Goal: Task Accomplishment & Management: Complete application form

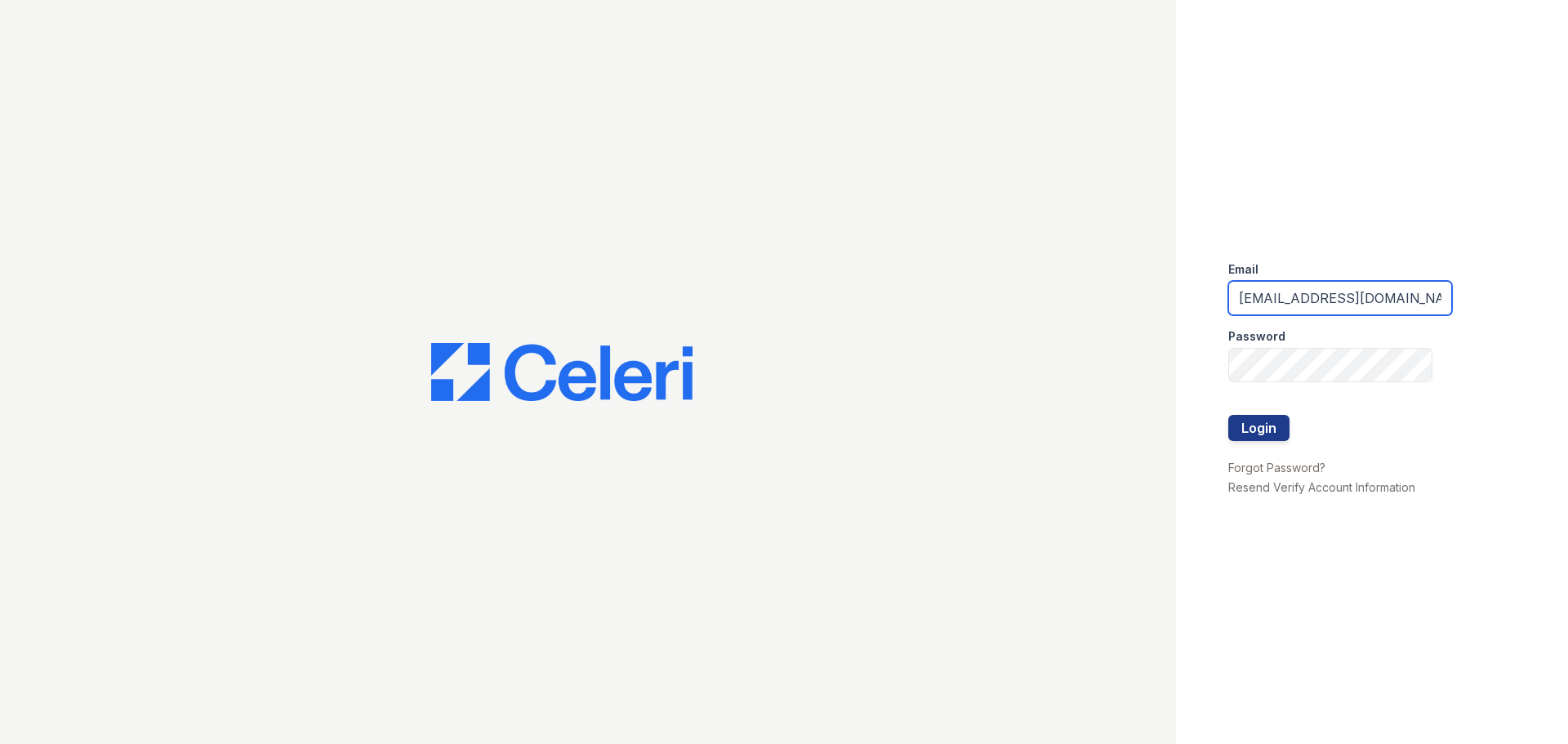
drag, startPoint x: 1420, startPoint y: 304, endPoint x: 532, endPoint y: 177, distance: 897.0
click at [520, 177] on div "Email swagstaff@rushmoremgmt.com Password Login Forgot Password? Resend Verify …" at bounding box center [784, 372] width 1568 height 744
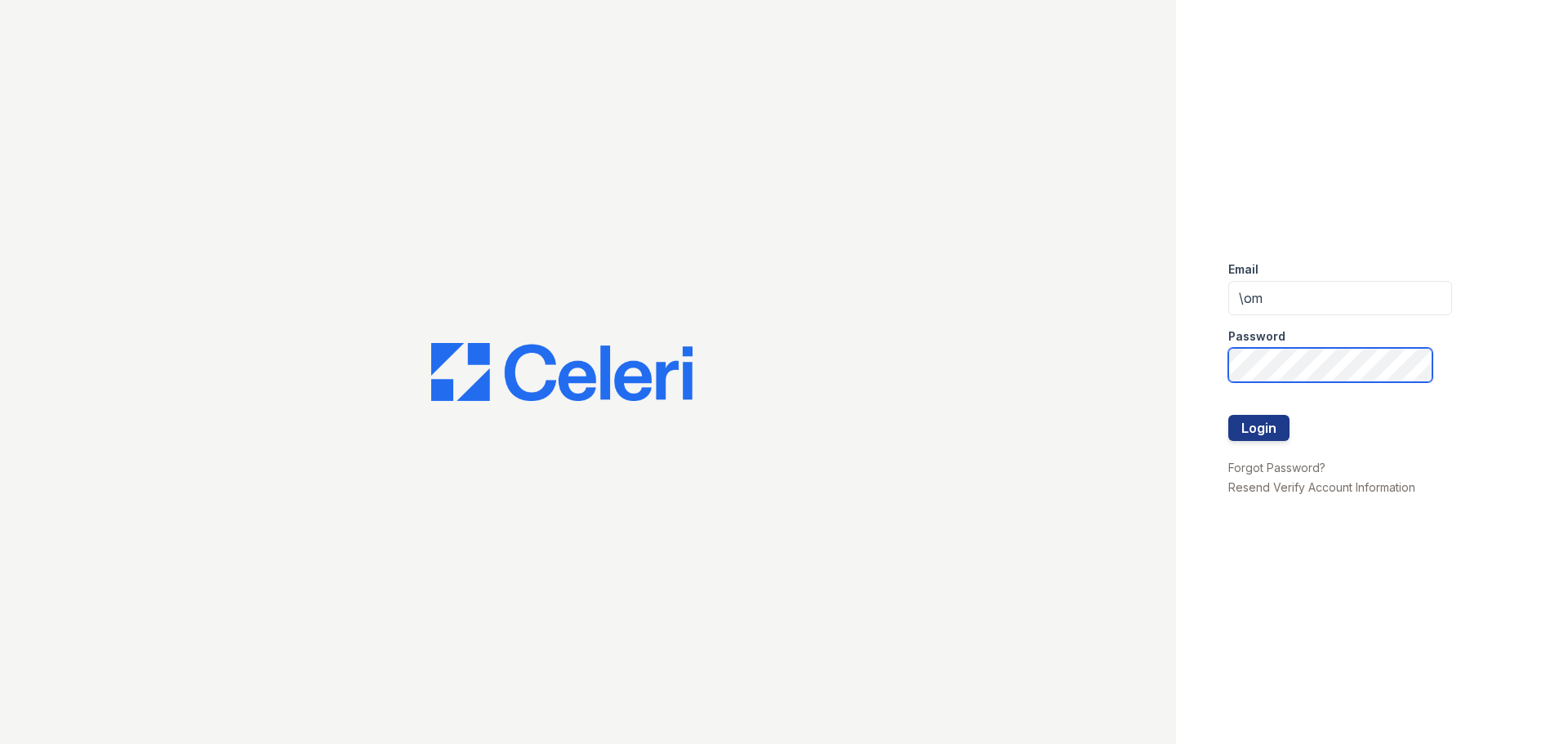
click at [1123, 374] on div "Email \om Password Login Forgot Password? Resend Verify Account Information" at bounding box center [784, 372] width 1568 height 744
drag, startPoint x: 1270, startPoint y: 315, endPoint x: 1192, endPoint y: 307, distance: 78.4
click at [1162, 301] on div "Email \om Password Login Forgot Password? Resend Verify Account Information" at bounding box center [784, 372] width 1568 height 744
type input "\"
click at [951, 323] on div "Email \ Password Login Forgot Password? Resend Verify Account Information" at bounding box center [784, 372] width 1568 height 744
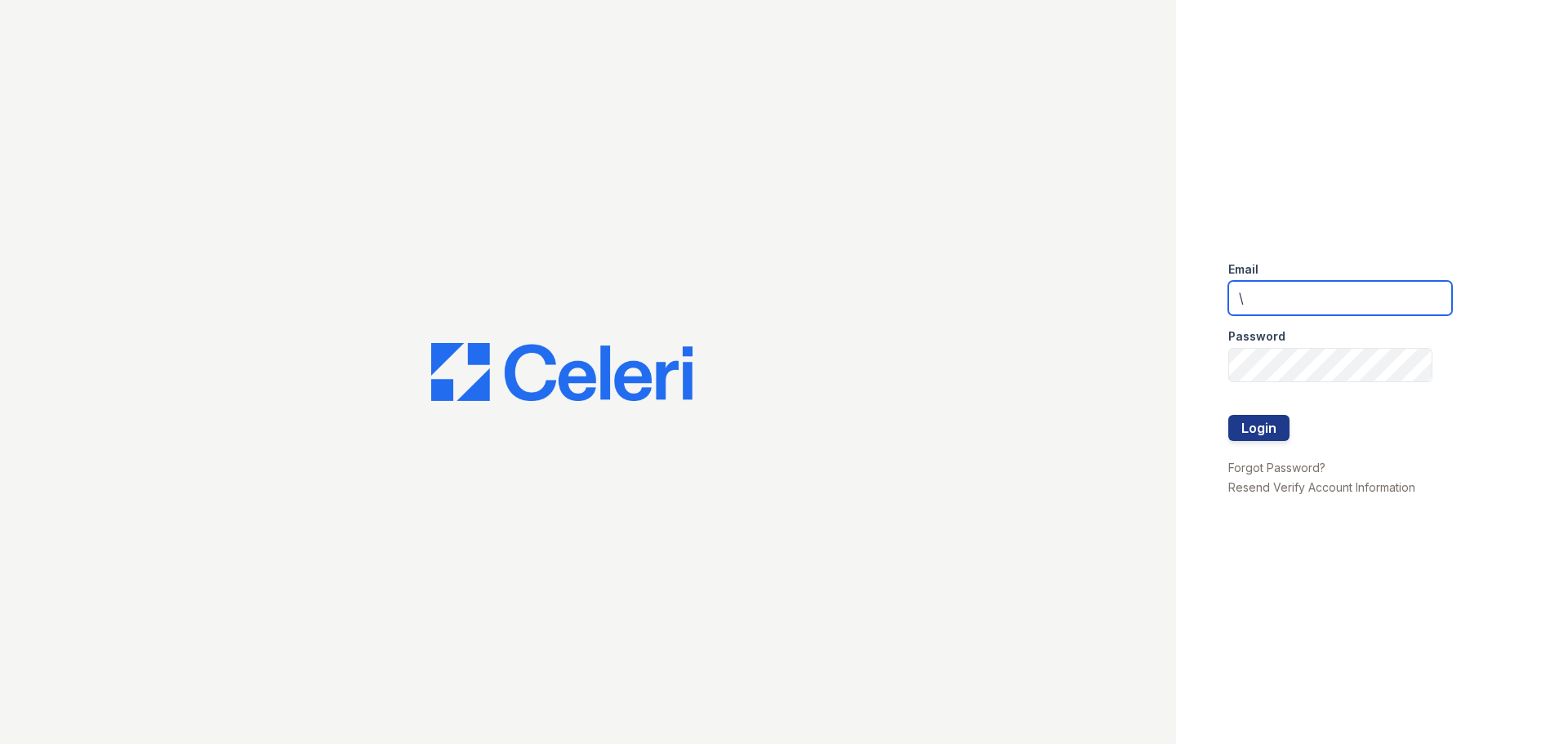
drag, startPoint x: 1279, startPoint y: 298, endPoint x: 1242, endPoint y: 311, distance: 39.2
click at [1242, 311] on input "\" at bounding box center [1340, 298] width 224 height 35
drag, startPoint x: 1262, startPoint y: 278, endPoint x: 1255, endPoint y: 287, distance: 11.4
click at [1258, 286] on form "Email \ Password Login" at bounding box center [1340, 353] width 224 height 209
drag, startPoint x: 1231, startPoint y: 298, endPoint x: 1150, endPoint y: 288, distance: 81.6
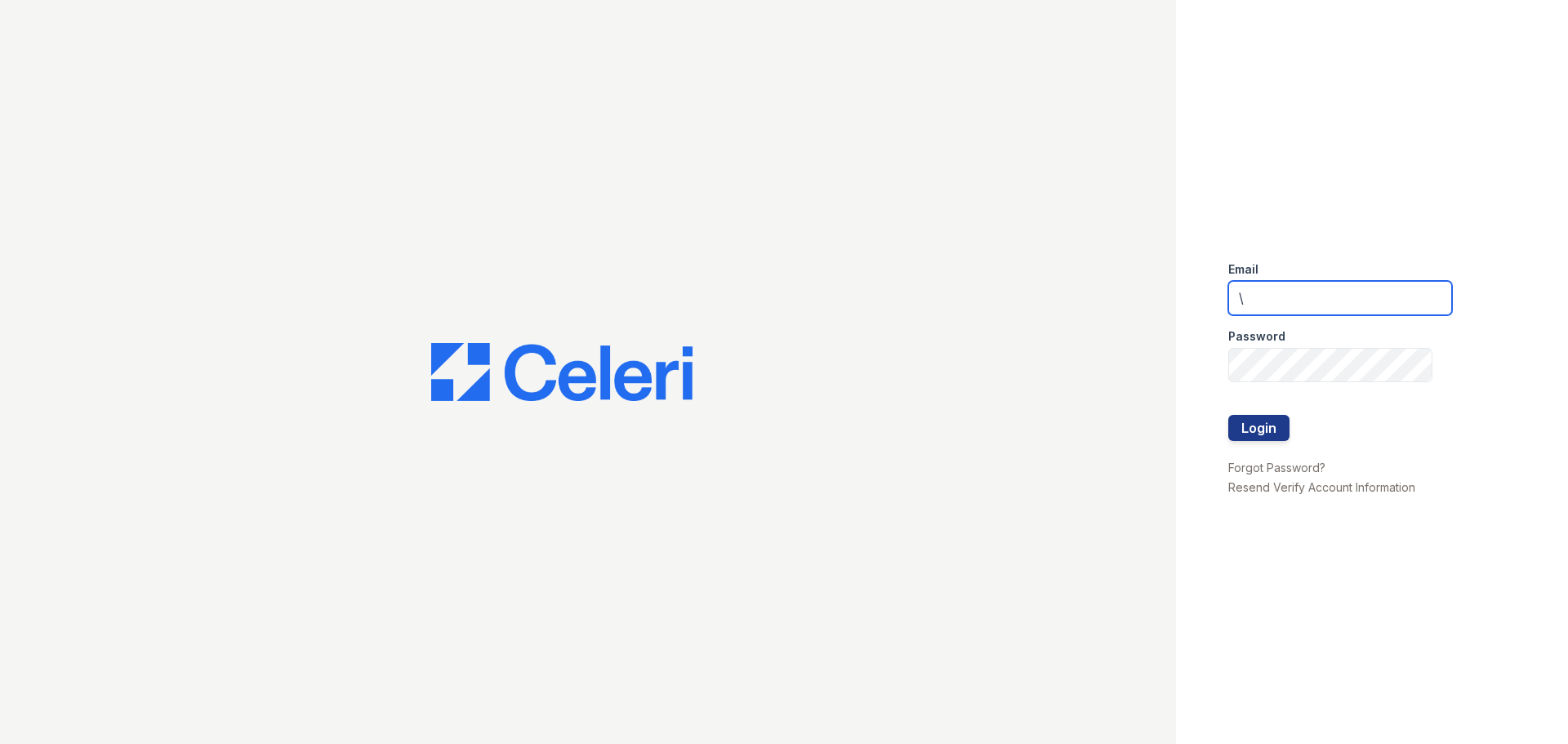
click at [1150, 288] on div "Email \ Password Login Forgot Password? Resend Verify Account Information" at bounding box center [784, 372] width 1568 height 744
click at [1202, 365] on div "Email \ Password Login Forgot Password? Resend Verify Account Information" at bounding box center [1371, 372] width 392 height 744
click at [1247, 295] on input "\" at bounding box center [1340, 298] width 224 height 35
click at [1364, 199] on div "Email Password Login Forgot Password? Resend Verify Account Information" at bounding box center [1371, 372] width 392 height 744
drag, startPoint x: 1299, startPoint y: 301, endPoint x: 1319, endPoint y: 313, distance: 23.3
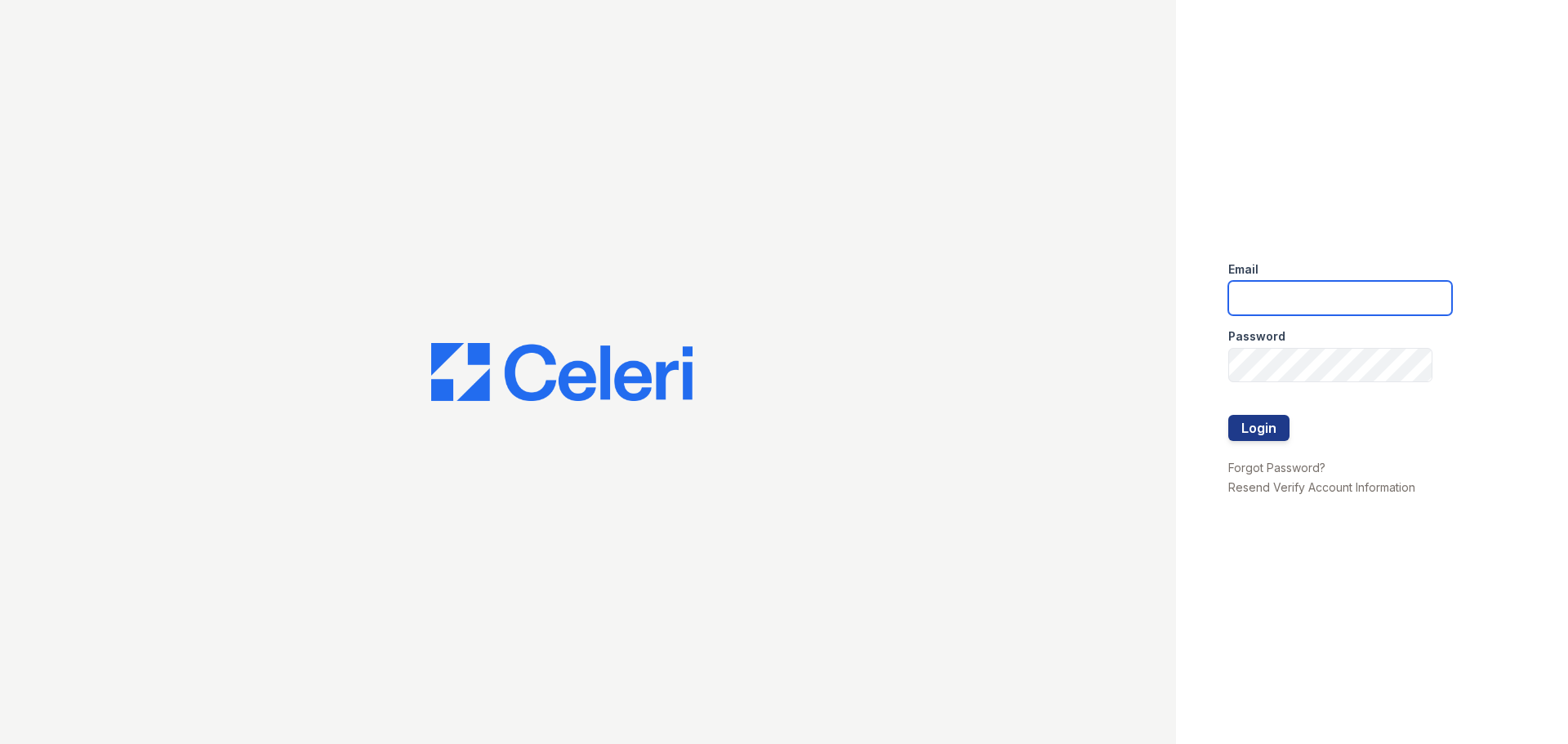
click at [1312, 307] on input "email" at bounding box center [1340, 298] width 224 height 35
type input "aevans@rushmoremgmt.com"
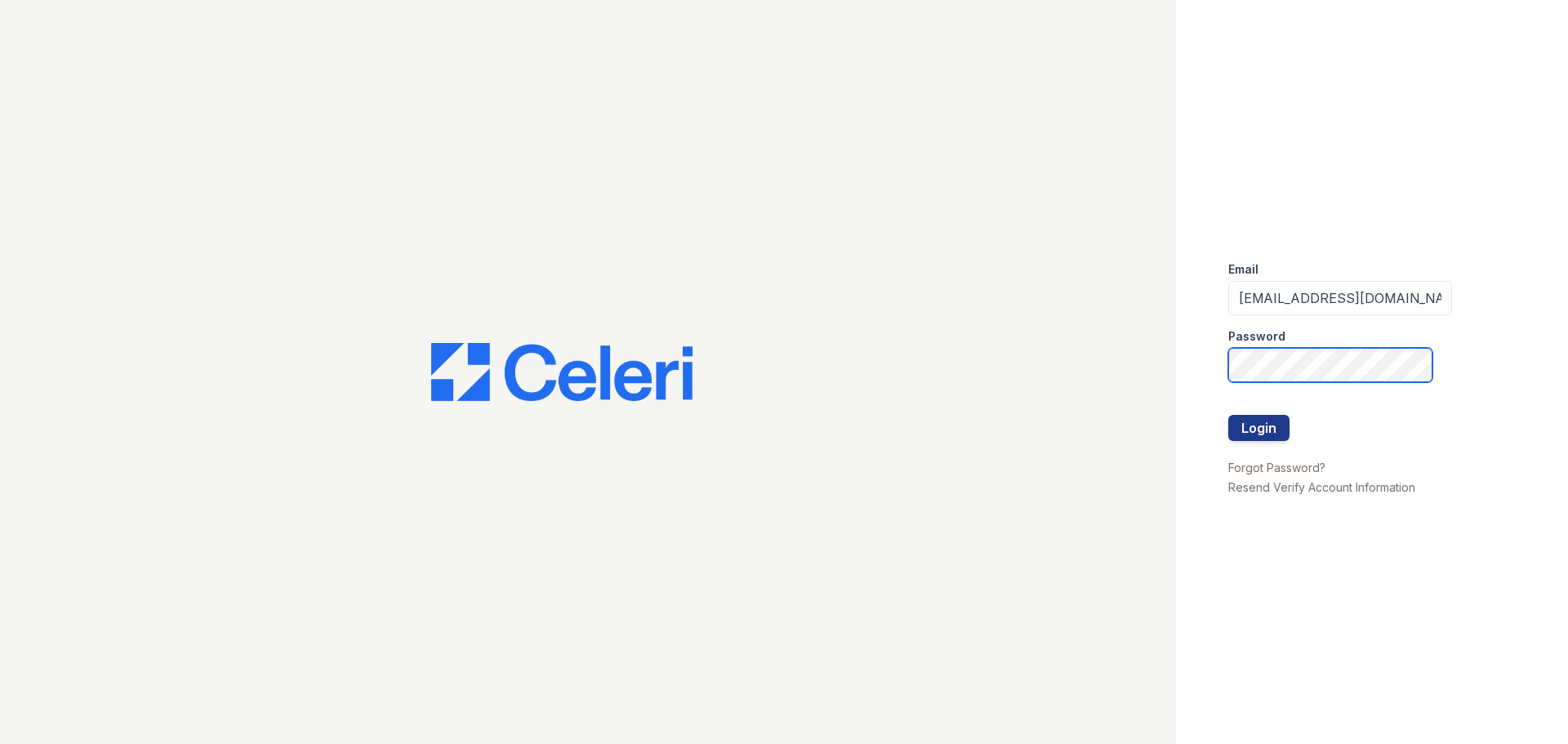
click at [1229, 415] on button "Login" at bounding box center [1259, 427] width 61 height 26
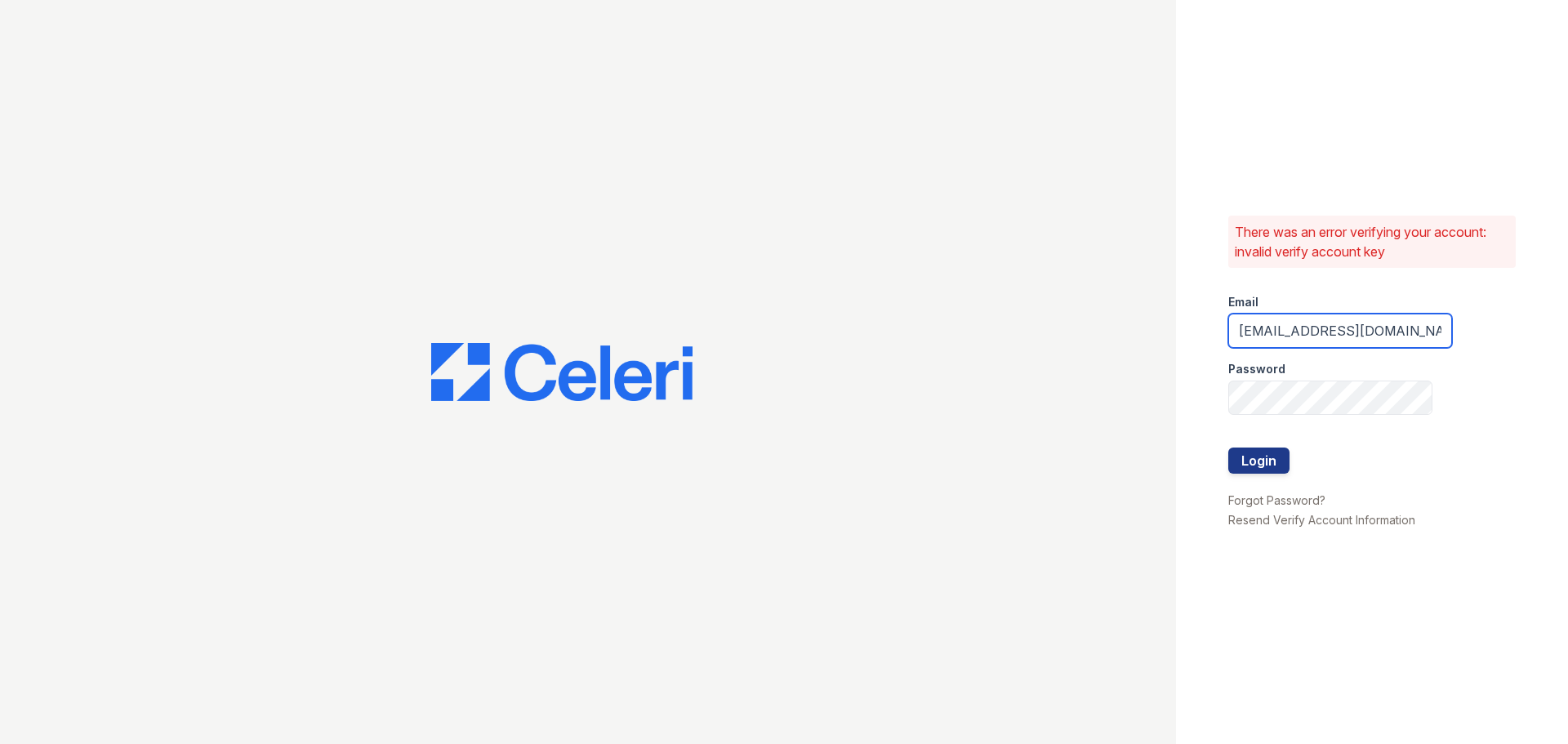
drag, startPoint x: 1400, startPoint y: 336, endPoint x: 864, endPoint y: 302, distance: 537.1
click at [864, 302] on div "There was an error verifying your account: invalid verify account key Email swa…" at bounding box center [784, 372] width 1568 height 744
type input "t.com"
drag, startPoint x: 1293, startPoint y: 337, endPoint x: 1015, endPoint y: 338, distance: 278.0
click at [982, 338] on div "There was an error verifying your account: invalid verify account key Email t.c…" at bounding box center [784, 372] width 1568 height 744
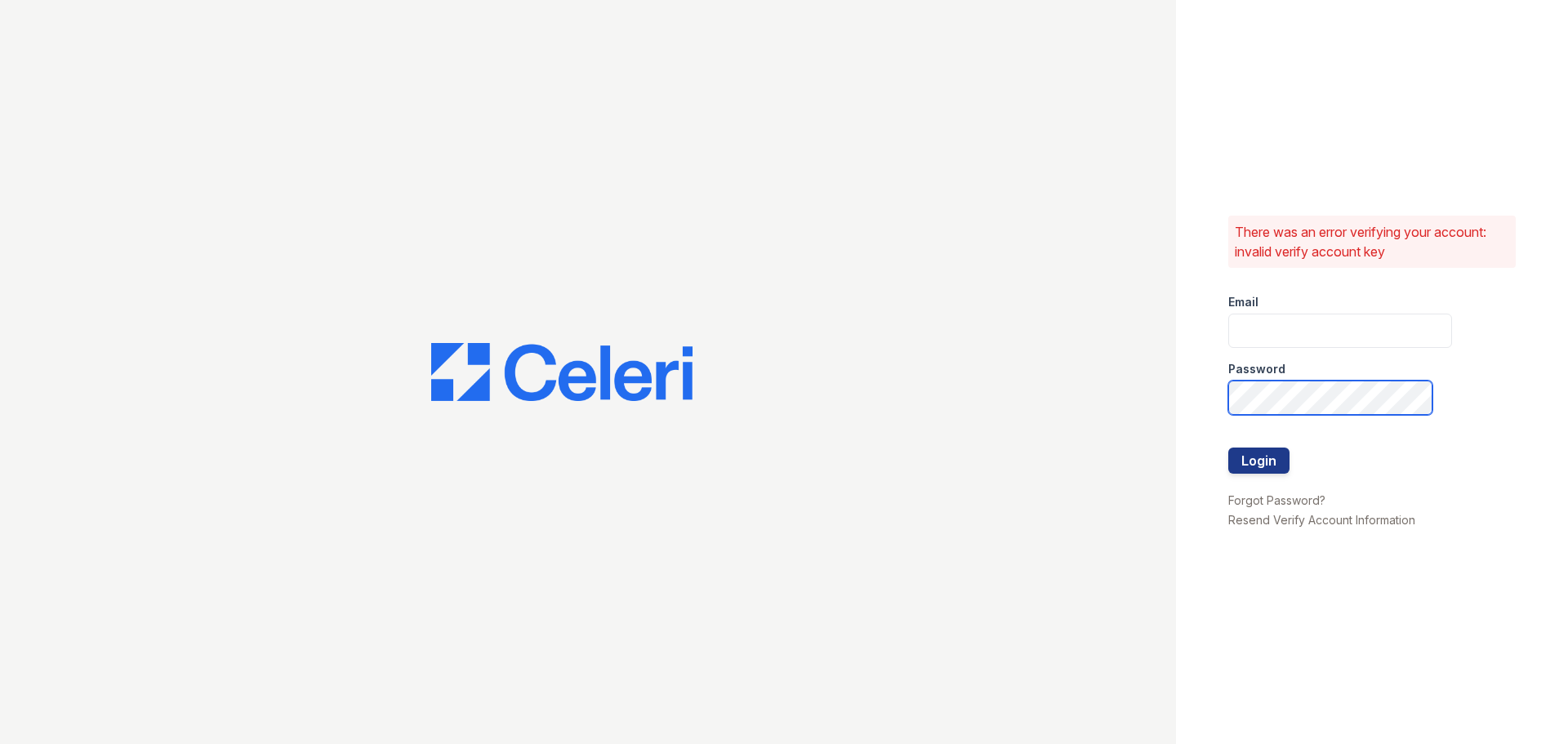
click at [990, 374] on div "There was an error verifying your account: invalid verify account key Email Pas…" at bounding box center [784, 372] width 1568 height 744
click at [1242, 337] on input "email" at bounding box center [1340, 331] width 224 height 35
paste input "[EMAIL_ADDRESS][DOMAIN_NAME]"
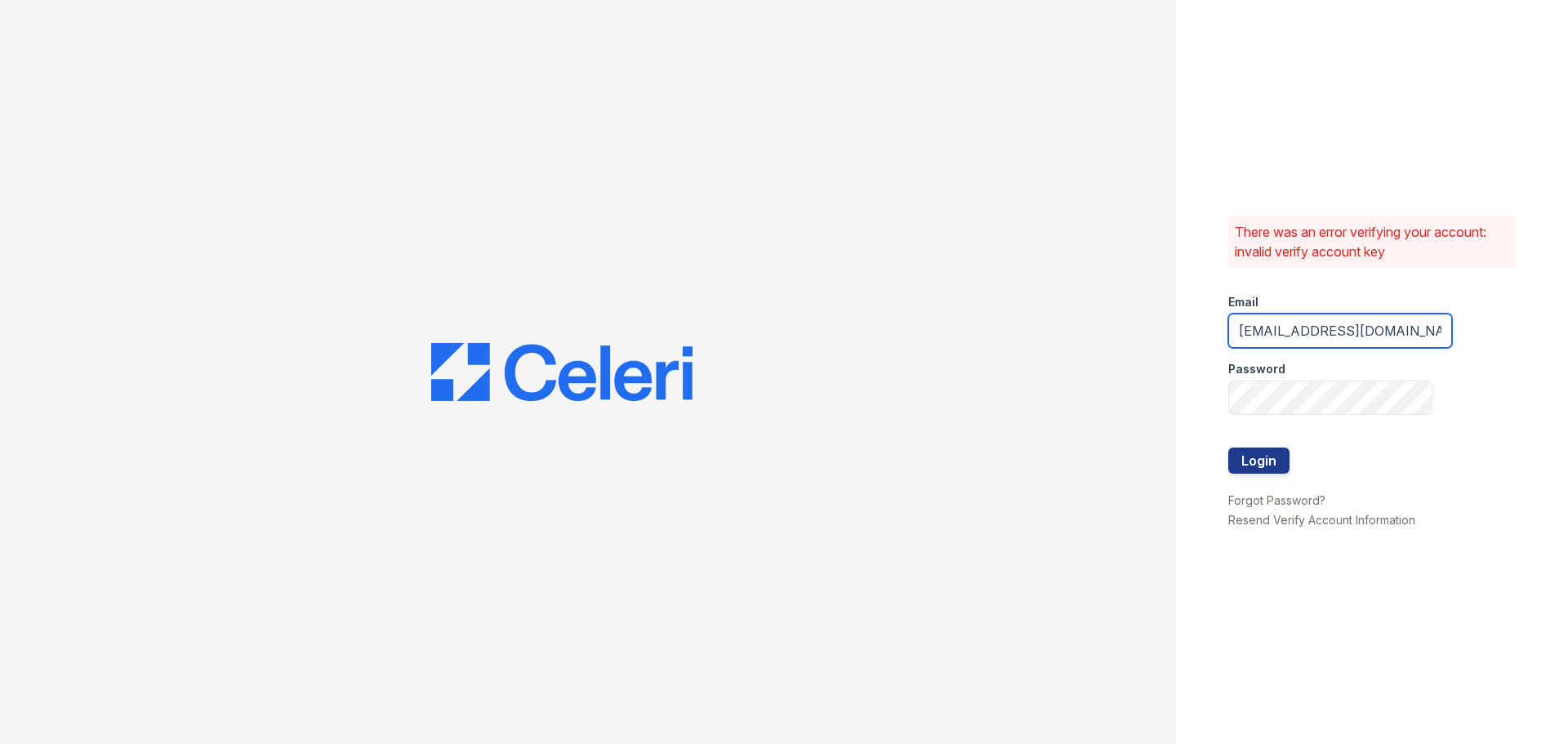
type input "[EMAIL_ADDRESS][DOMAIN_NAME]"
click at [1275, 532] on div "There was an error verifying your account: invalid verify account key Email aev…" at bounding box center [1371, 372] width 392 height 744
click at [1229, 447] on button "Login" at bounding box center [1259, 460] width 61 height 26
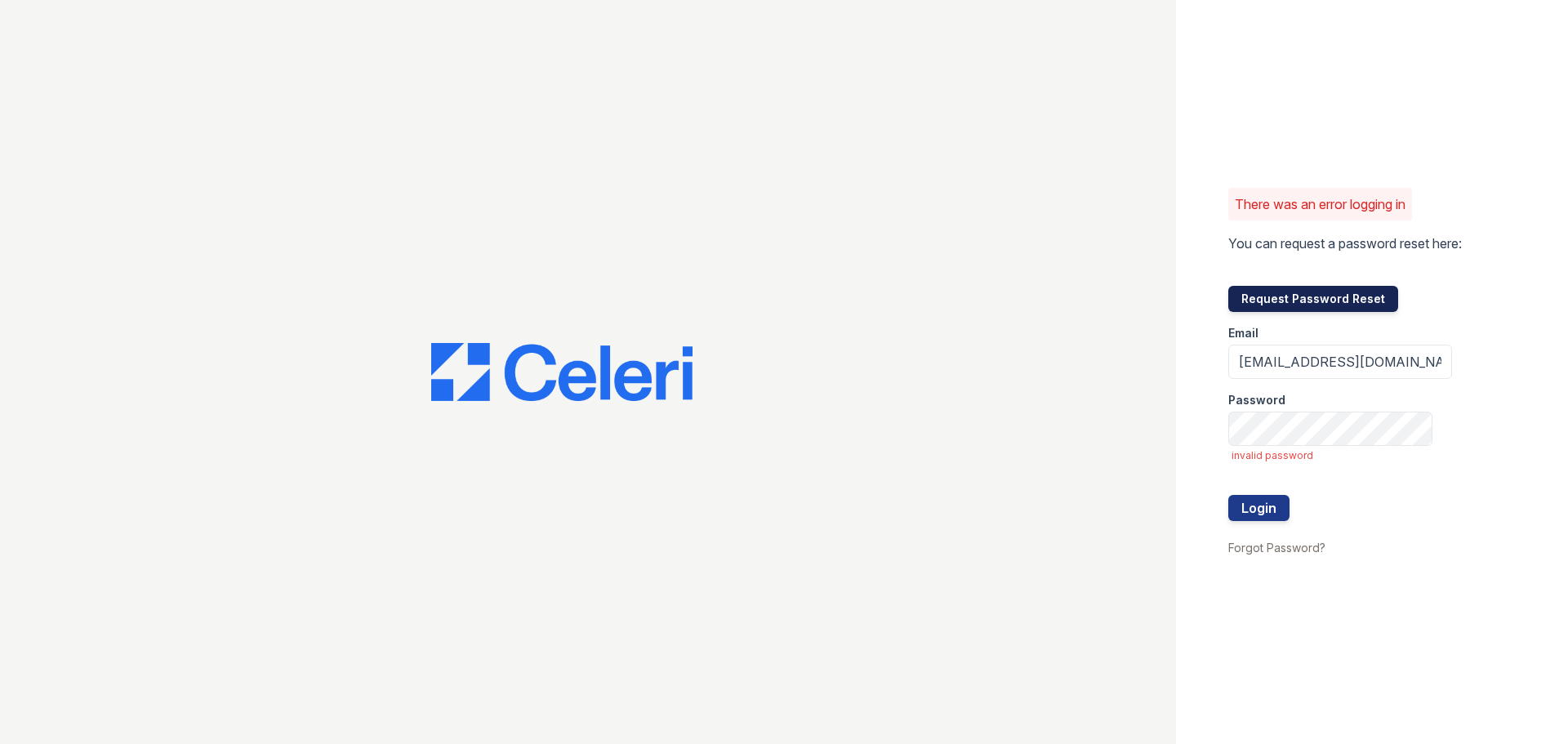
click at [1300, 299] on button "Request Password Reset" at bounding box center [1313, 298] width 170 height 26
click at [1307, 550] on link "Forgot Password?" at bounding box center [1277, 547] width 97 height 14
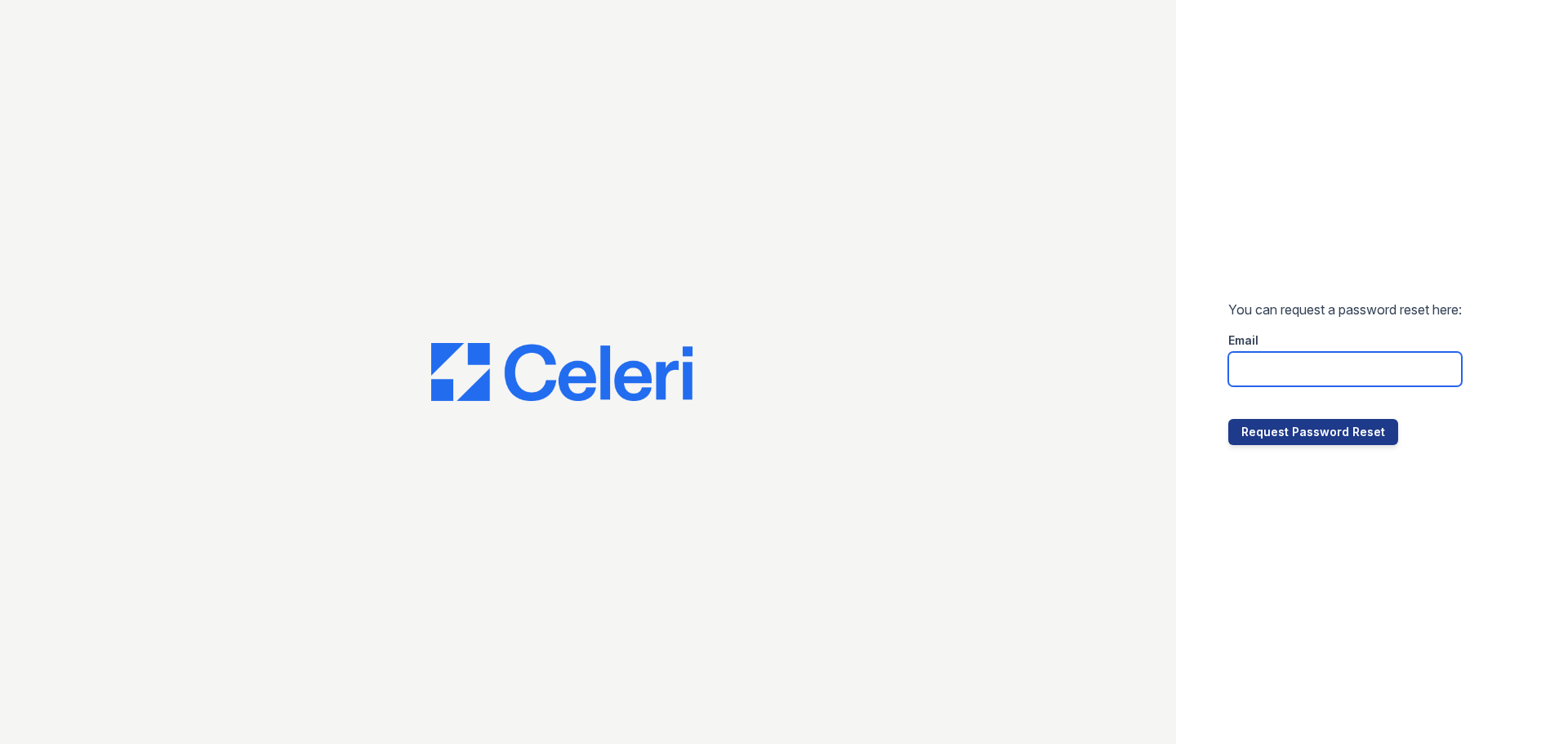
click at [1319, 376] on input "email" at bounding box center [1345, 369] width 234 height 35
type input "aevans@rushmoremgmt.com"
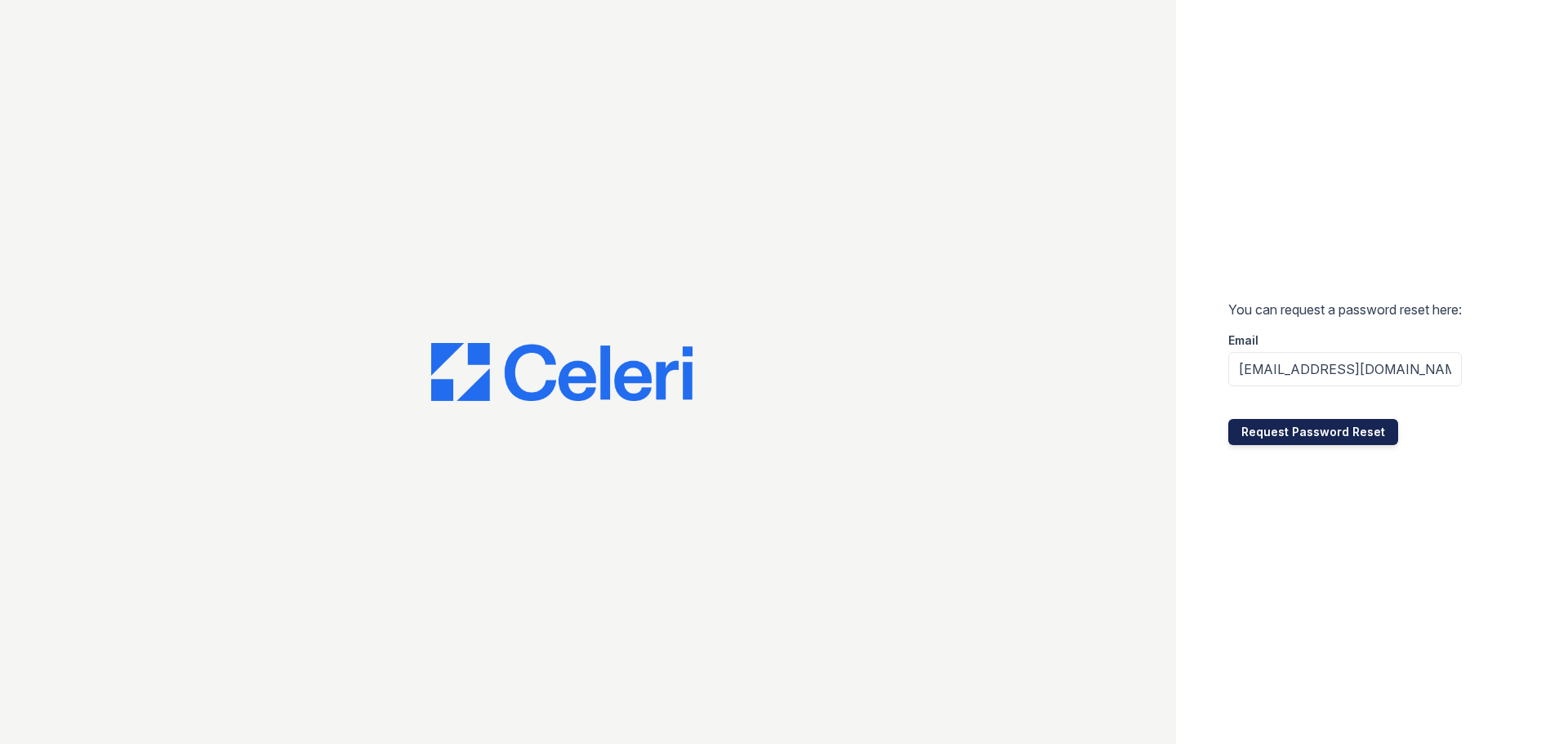
click at [1339, 438] on button "Request Password Reset" at bounding box center [1313, 431] width 170 height 26
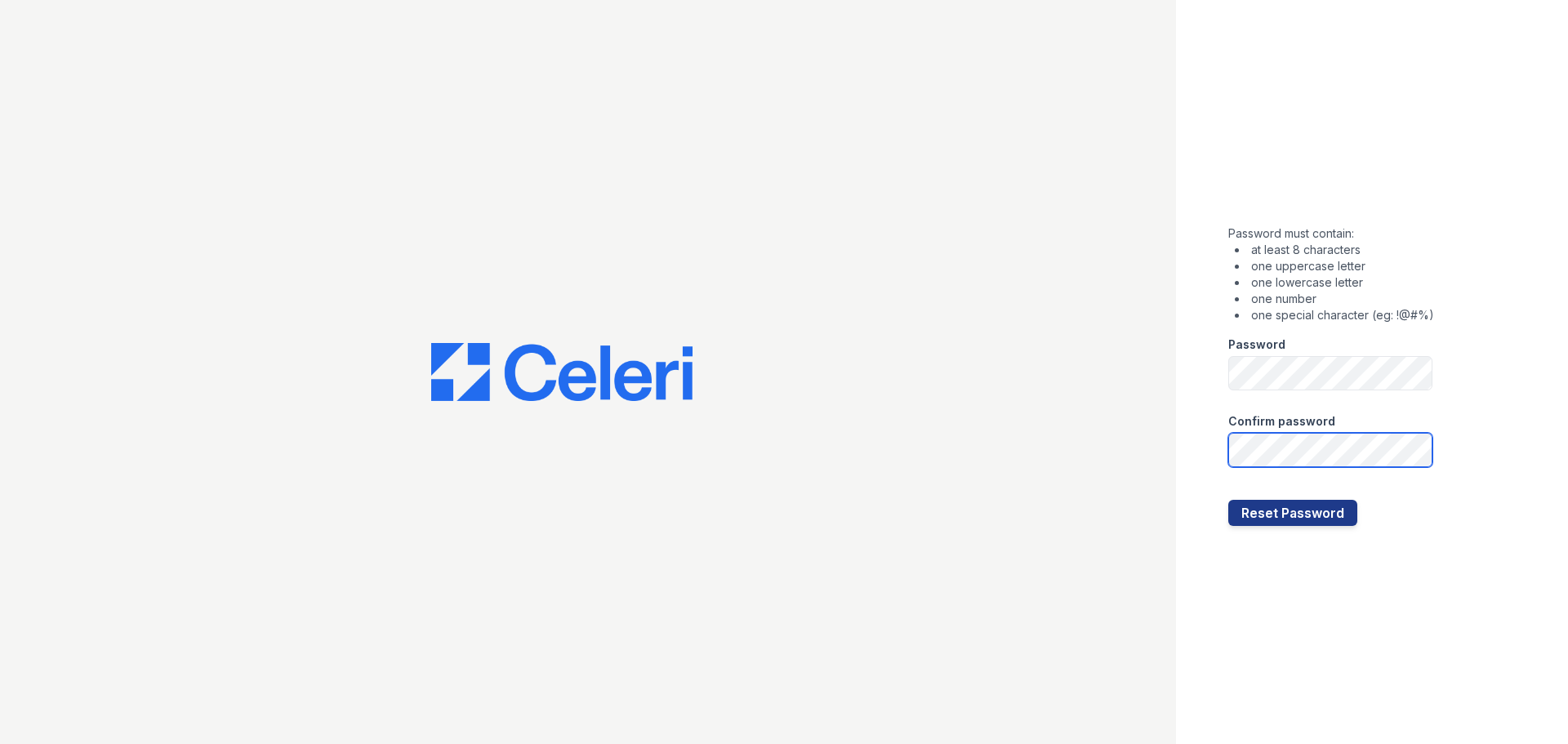
click at [1229, 499] on button "Reset Password" at bounding box center [1293, 512] width 129 height 26
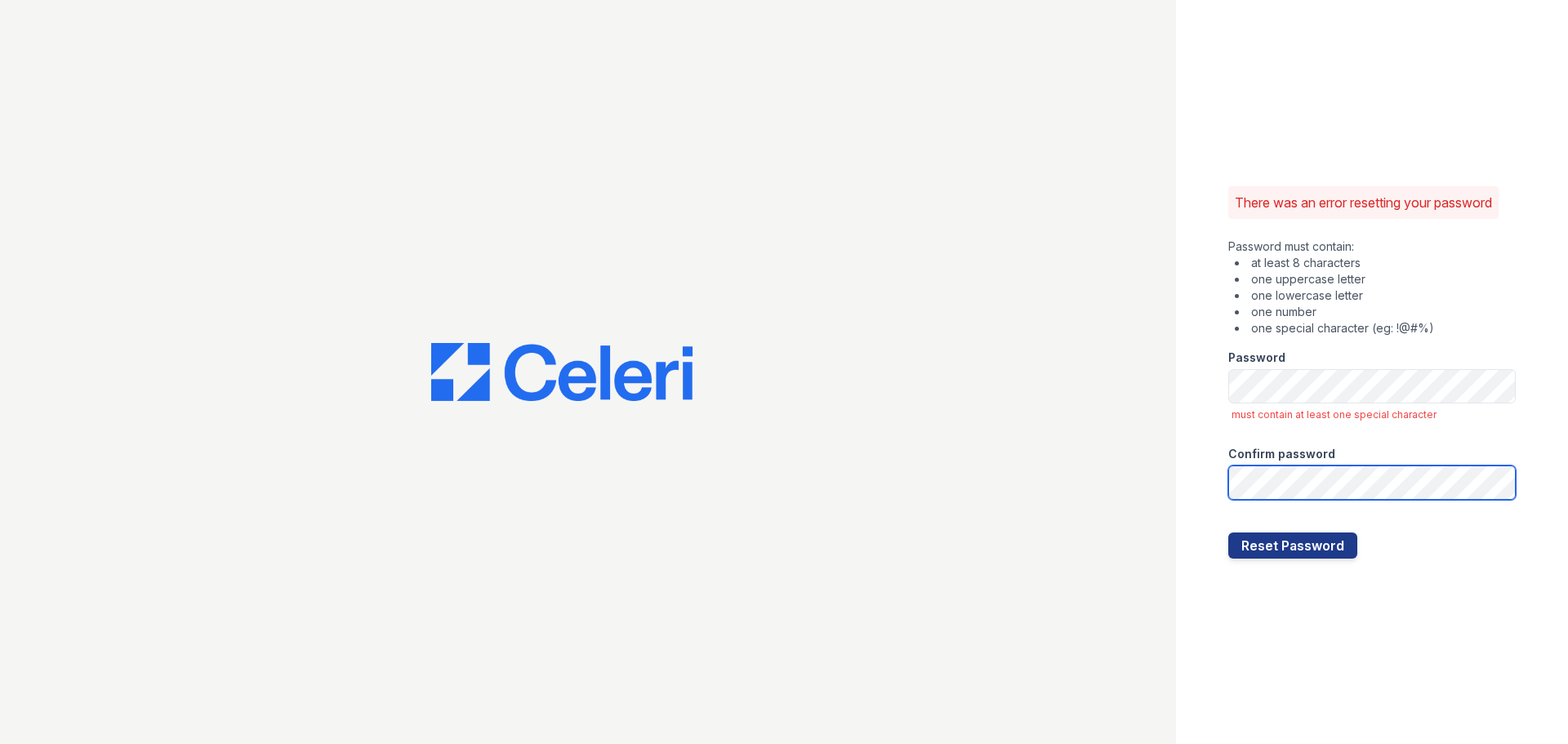
click at [1229, 532] on button "Reset Password" at bounding box center [1293, 545] width 129 height 26
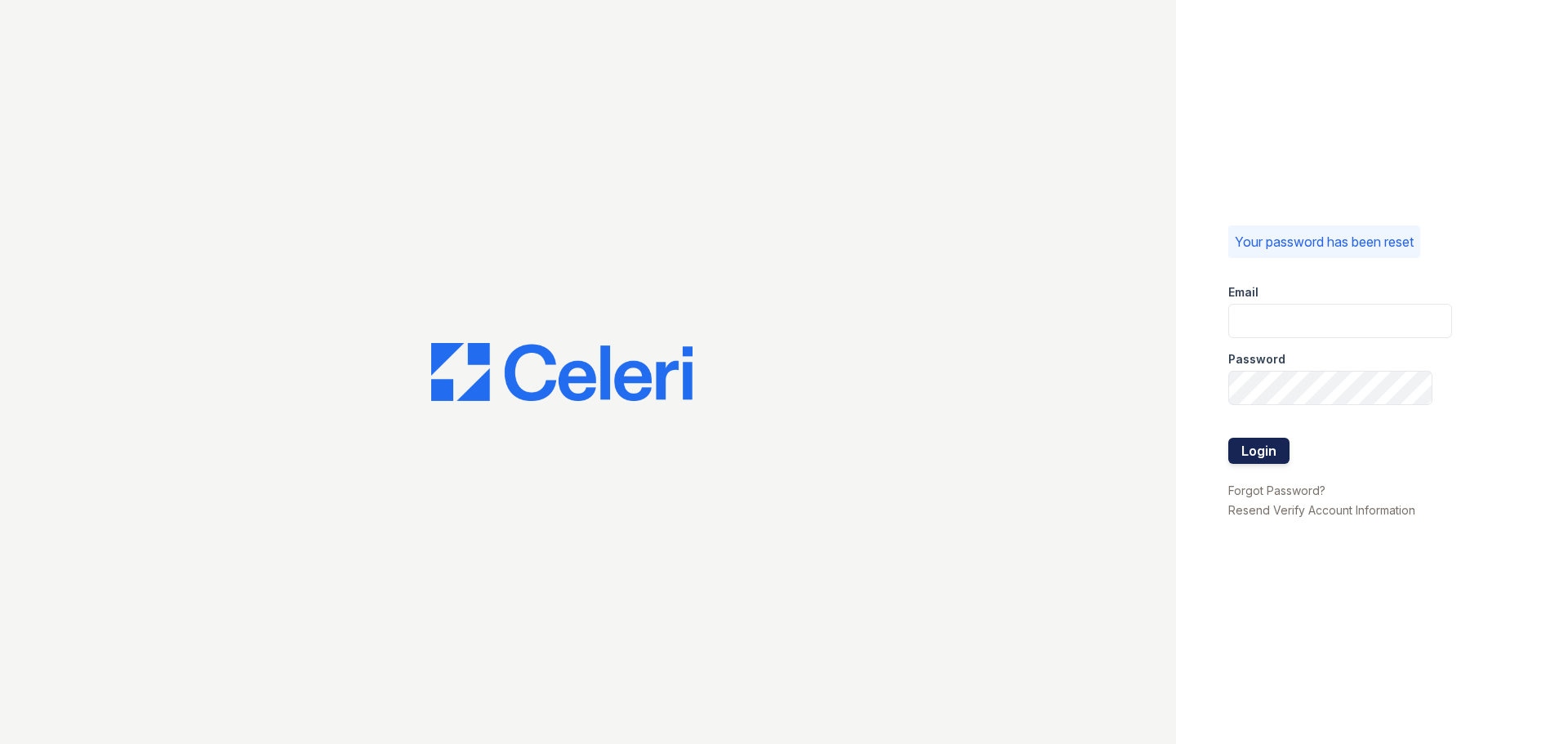
type input "[EMAIL_ADDRESS][DOMAIN_NAME]"
click at [1270, 446] on button "Login" at bounding box center [1259, 450] width 61 height 26
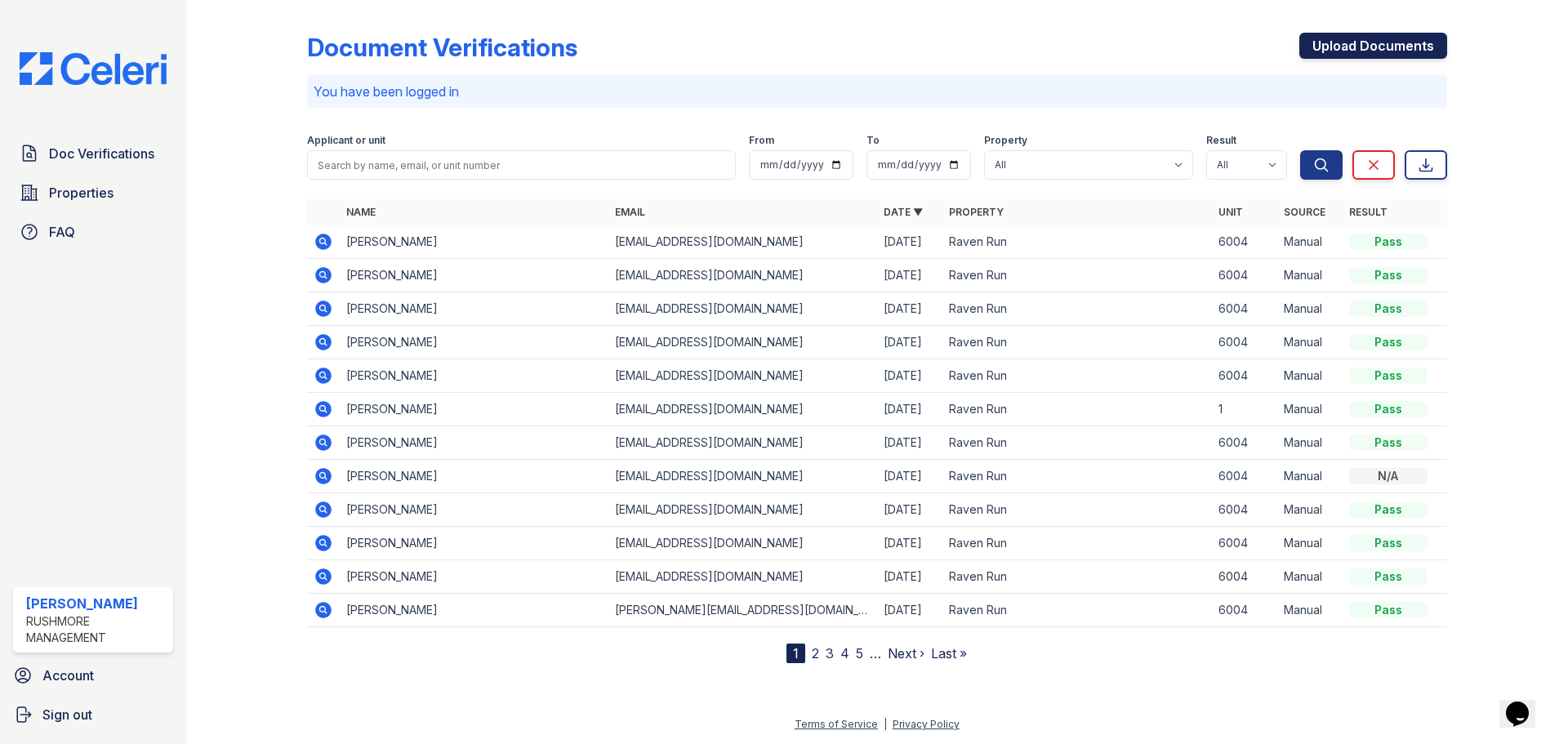
click at [1380, 49] on link "Upload Documents" at bounding box center [1373, 45] width 147 height 26
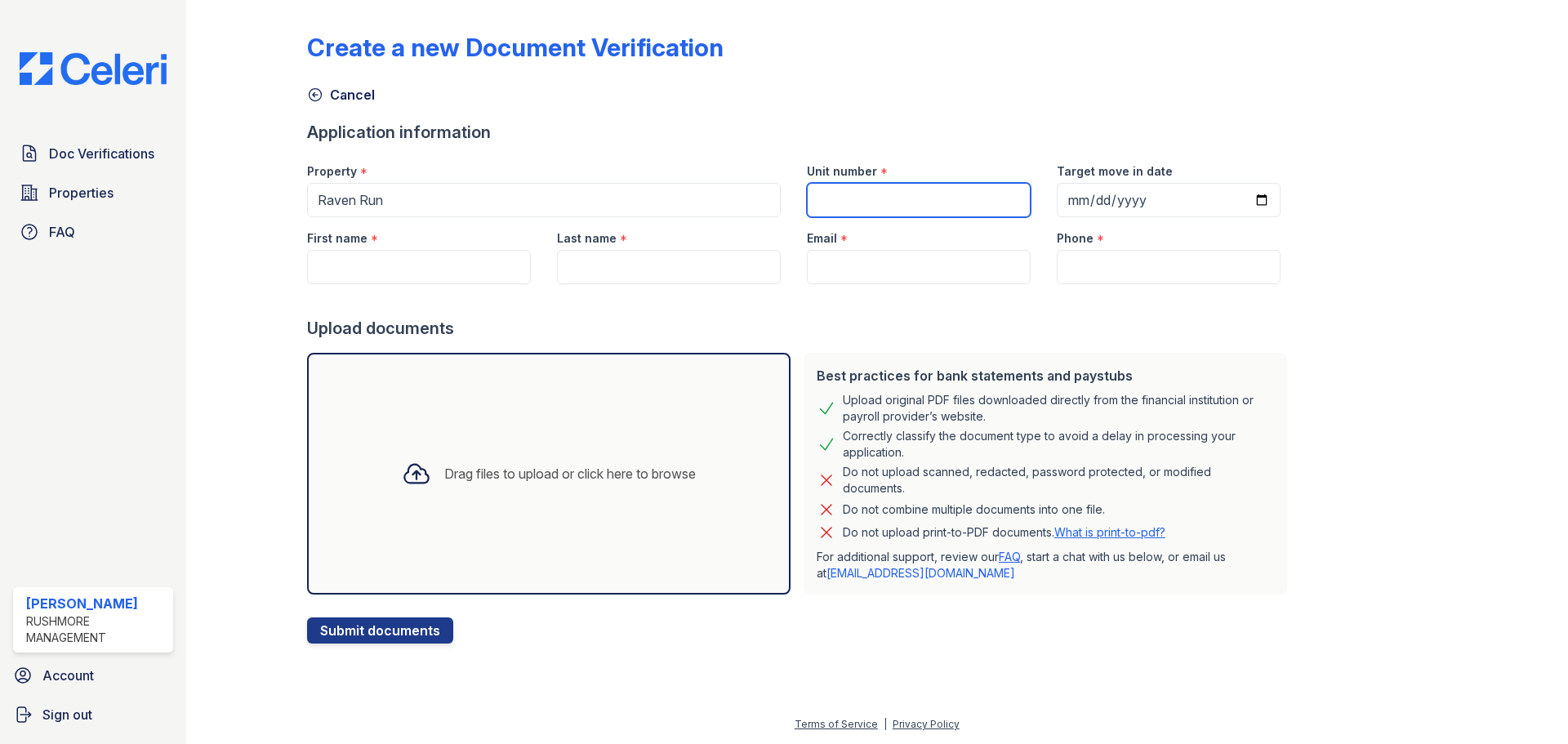
click at [931, 197] on input "Unit number" at bounding box center [919, 200] width 224 height 35
drag, startPoint x: 926, startPoint y: 203, endPoint x: 840, endPoint y: 206, distance: 86.1
click at [840, 206] on input "[STREET_ADDRESS]" at bounding box center [919, 200] width 224 height 35
type input "6004"
click at [444, 266] on input "First name" at bounding box center [419, 267] width 224 height 35
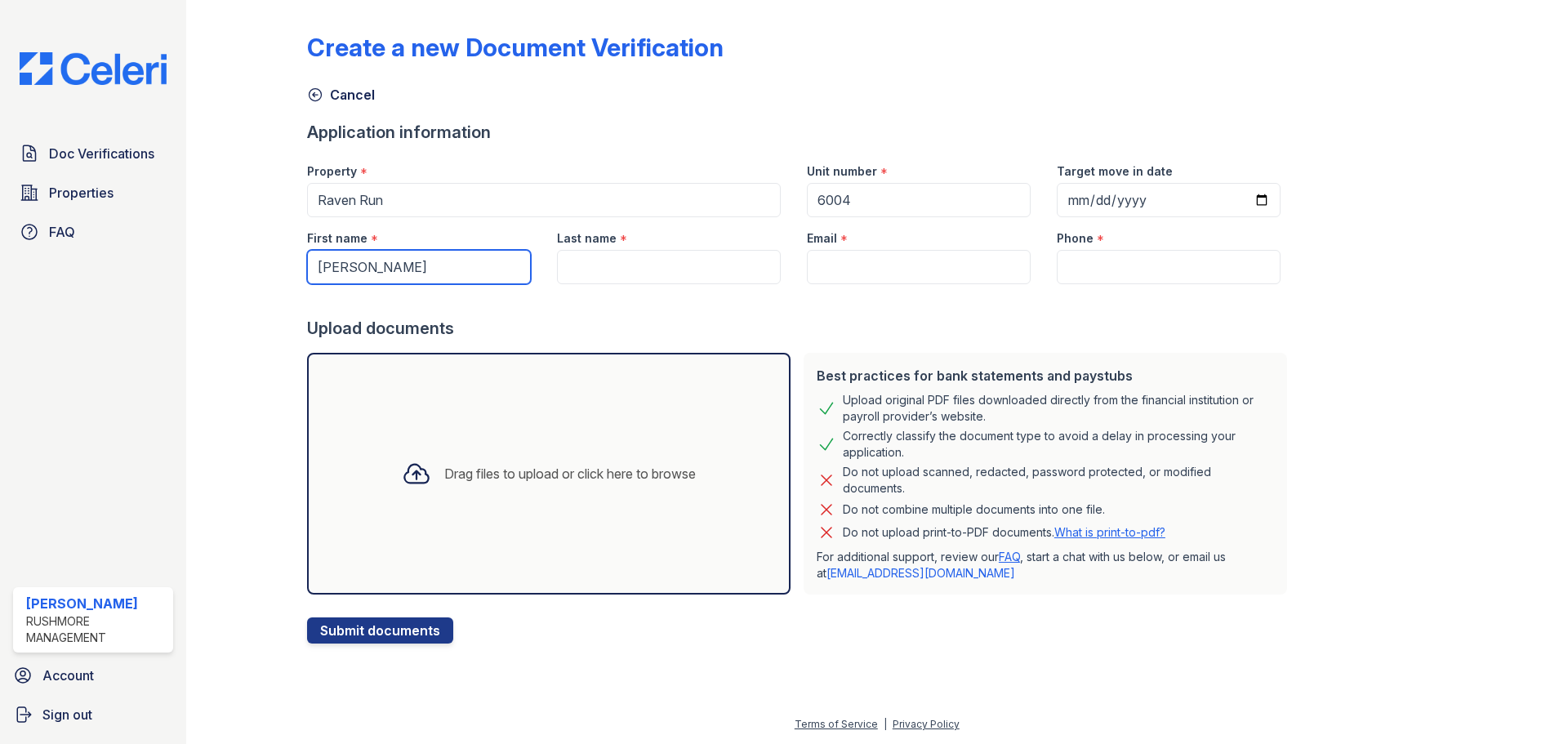
type input "[PERSON_NAME]"
type input "Cornish"
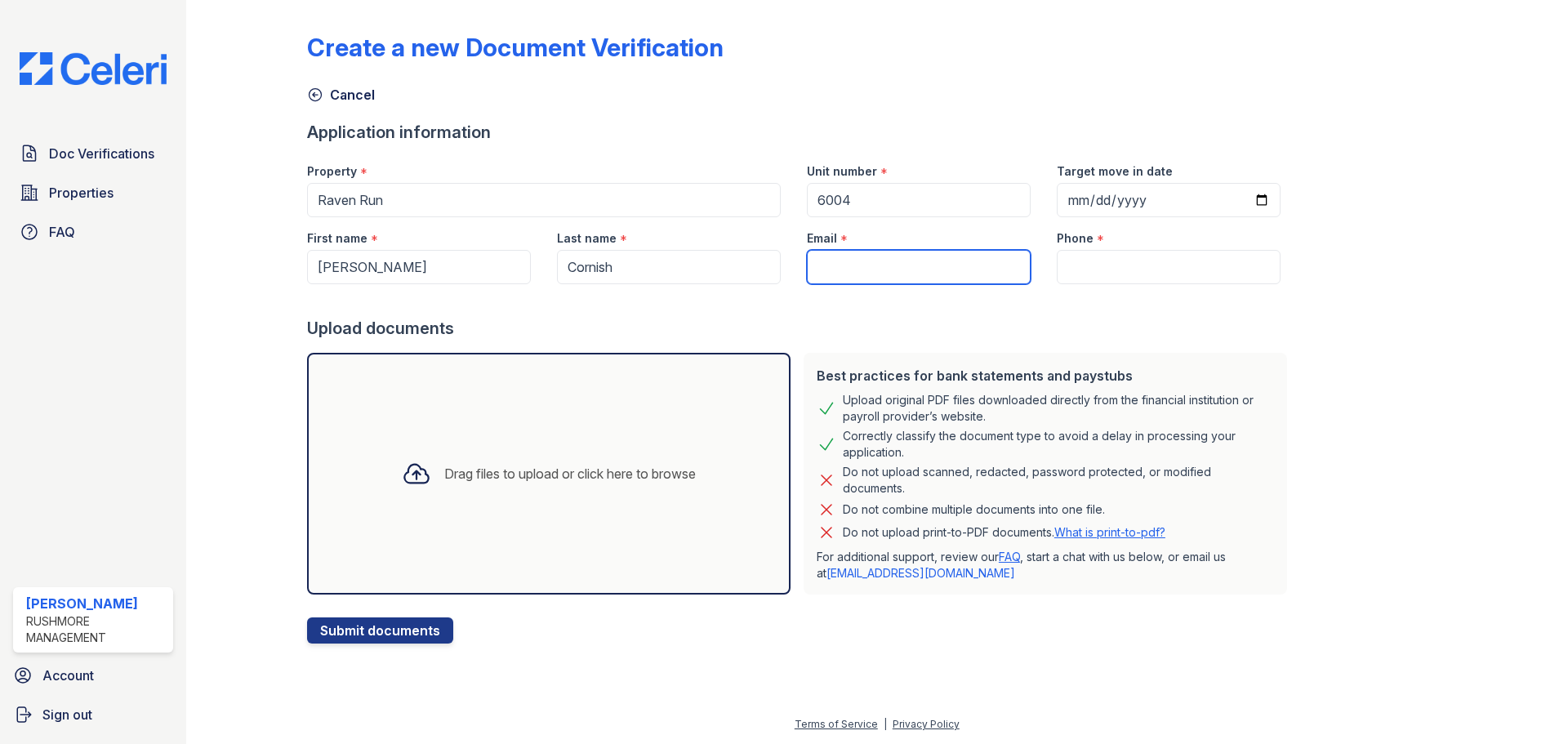
click at [877, 278] on input "Email" at bounding box center [919, 267] width 224 height 35
type input "[EMAIL_ADDRESS][DOMAIN_NAME]"
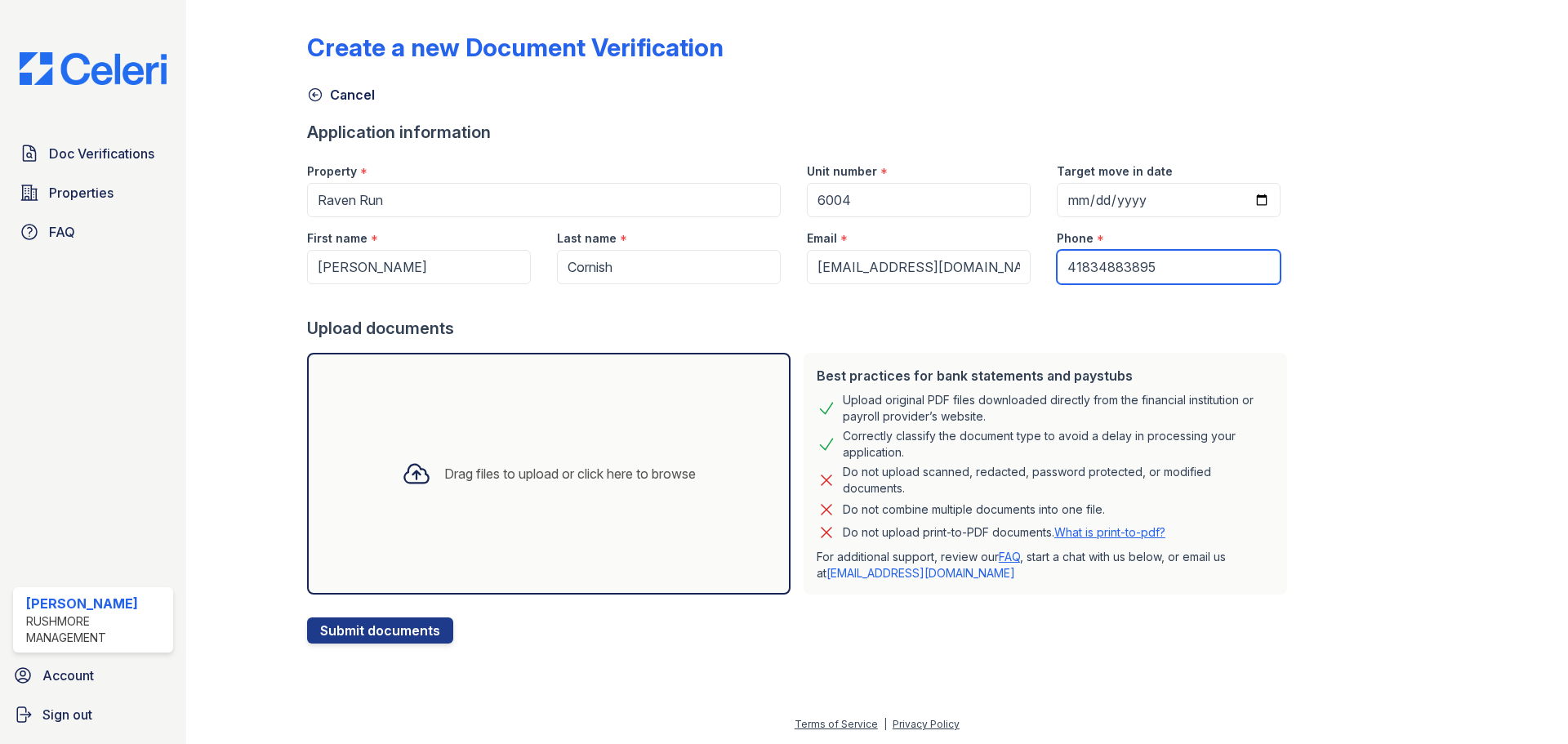
type input "41834883895"
drag, startPoint x: 607, startPoint y: 434, endPoint x: 618, endPoint y: 426, distance: 13.6
click at [618, 426] on div "Drag files to upload or click here to browse" at bounding box center [548, 474] width 483 height 242
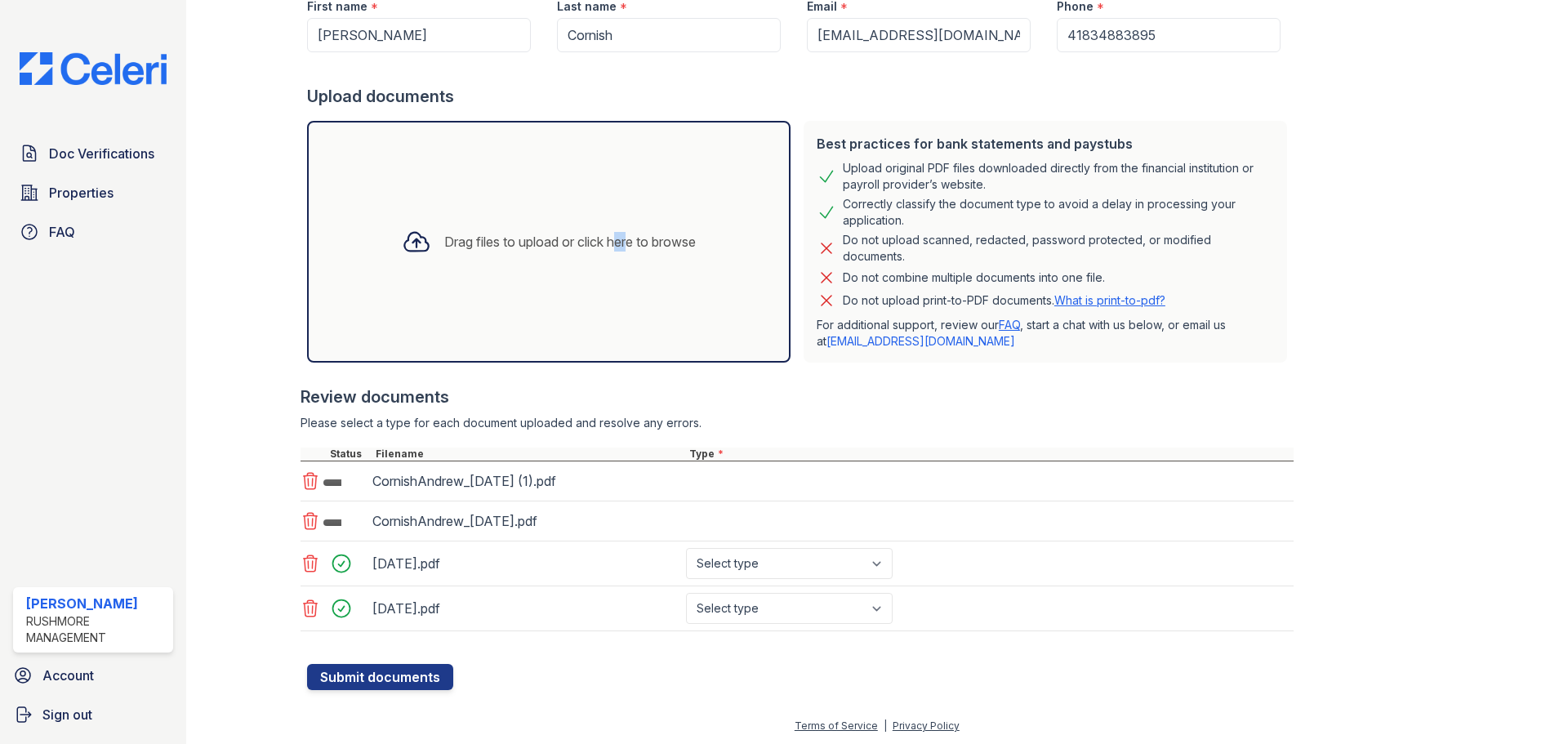
scroll to position [234, 0]
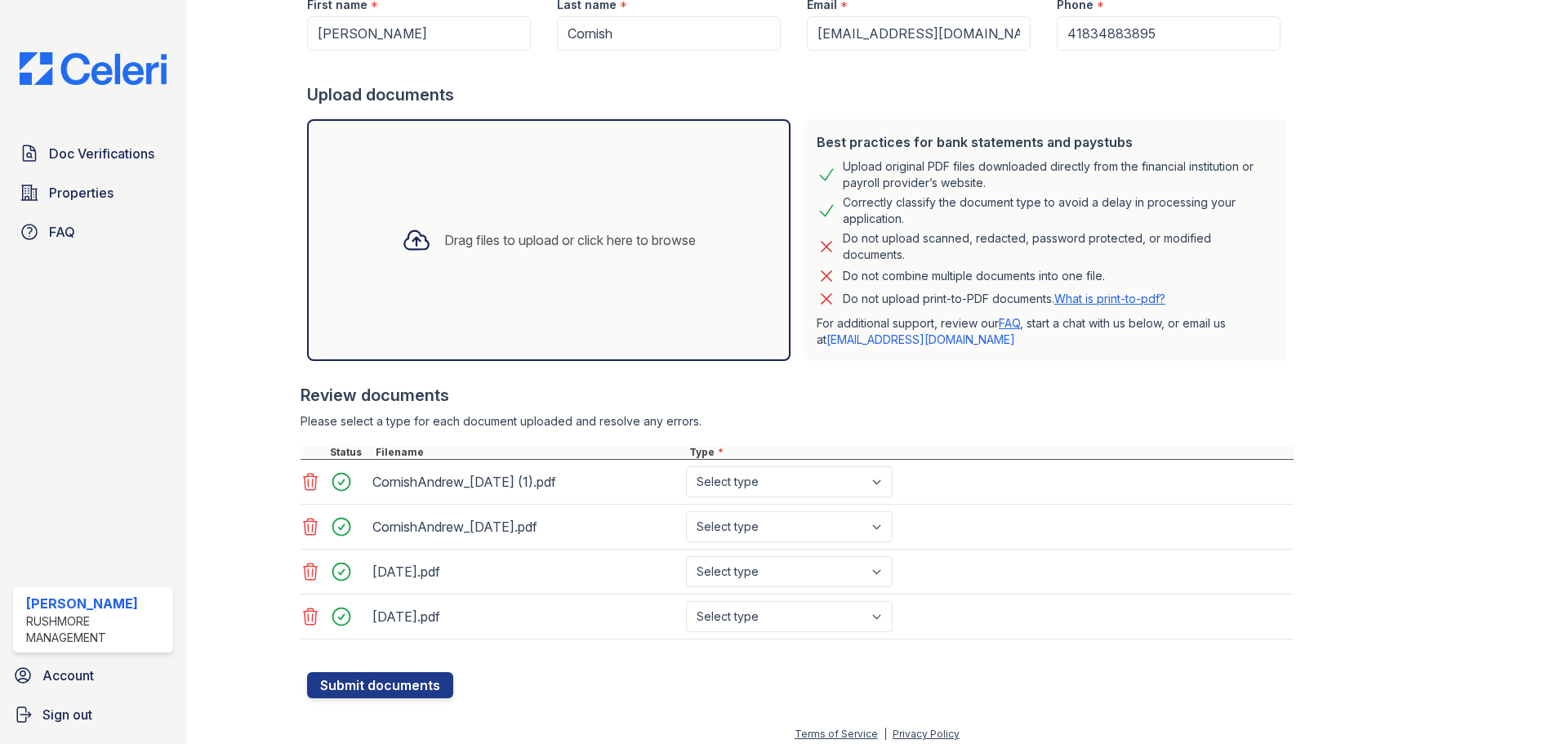
click at [564, 484] on div "CornishAndrew_[DATE] (1).pdf" at bounding box center [525, 481] width 307 height 26
click at [341, 480] on div at bounding box center [346, 481] width 46 height 23
click at [556, 494] on div "CornishAndrew_[DATE] (1).pdf" at bounding box center [526, 481] width 314 height 31
click at [813, 488] on select "Select type Paystub Bank Statement Offer Letter Tax Documents Benefit Award Let…" at bounding box center [789, 481] width 207 height 31
drag, startPoint x: 1080, startPoint y: 533, endPoint x: 986, endPoint y: 547, distance: 95.0
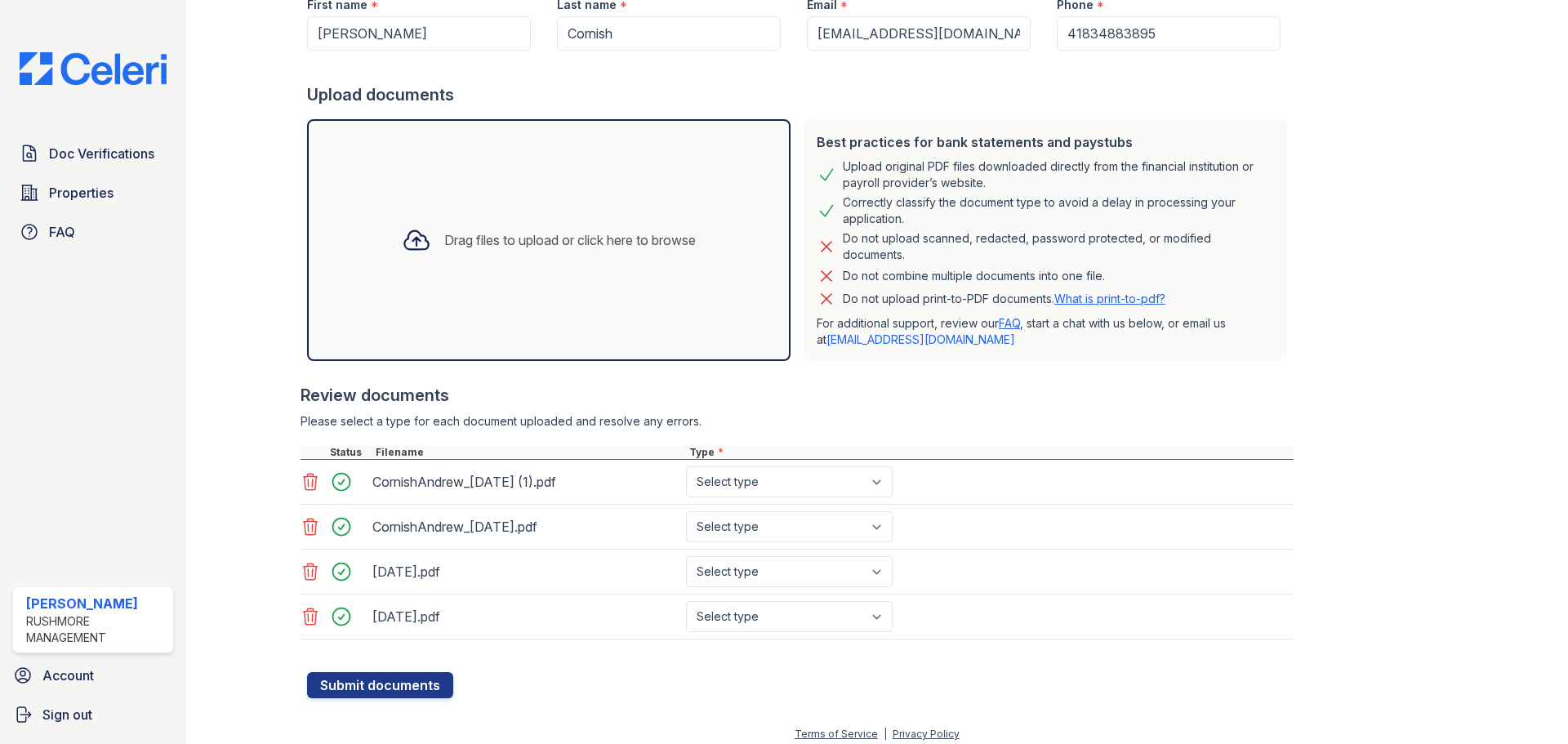
click at [1078, 533] on div "CornishAndrew_[DATE].pdf Select type Paystub Bank Statement Offer Letter Tax Do…" at bounding box center [796, 527] width 993 height 45
click at [814, 573] on select "Select type Paystub Bank Statement Offer Letter Tax Documents Benefit Award Let…" at bounding box center [789, 571] width 207 height 31
select select "paystub"
click at [686, 556] on select "Select type Paystub Bank Statement Offer Letter Tax Documents Benefit Award Let…" at bounding box center [789, 571] width 207 height 31
click at [790, 611] on select "Select type Paystub Bank Statement Offer Letter Tax Documents Benefit Award Let…" at bounding box center [789, 617] width 207 height 31
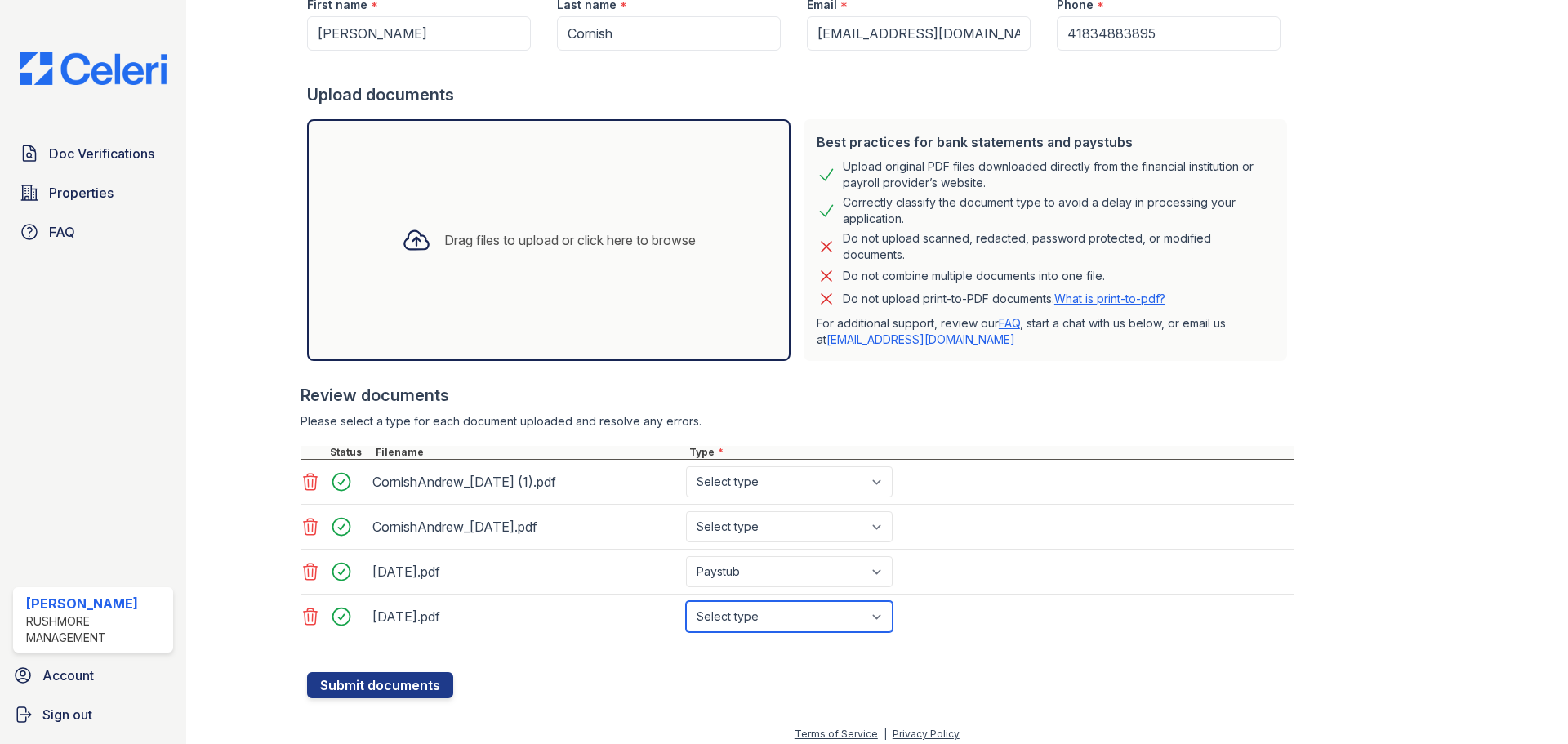
select select "paystub"
click at [686, 601] on select "Select type Paystub Bank Statement Offer Letter Tax Documents Benefit Award Let…" at bounding box center [789, 617] width 207 height 31
click at [309, 483] on icon at bounding box center [310, 482] width 20 height 20
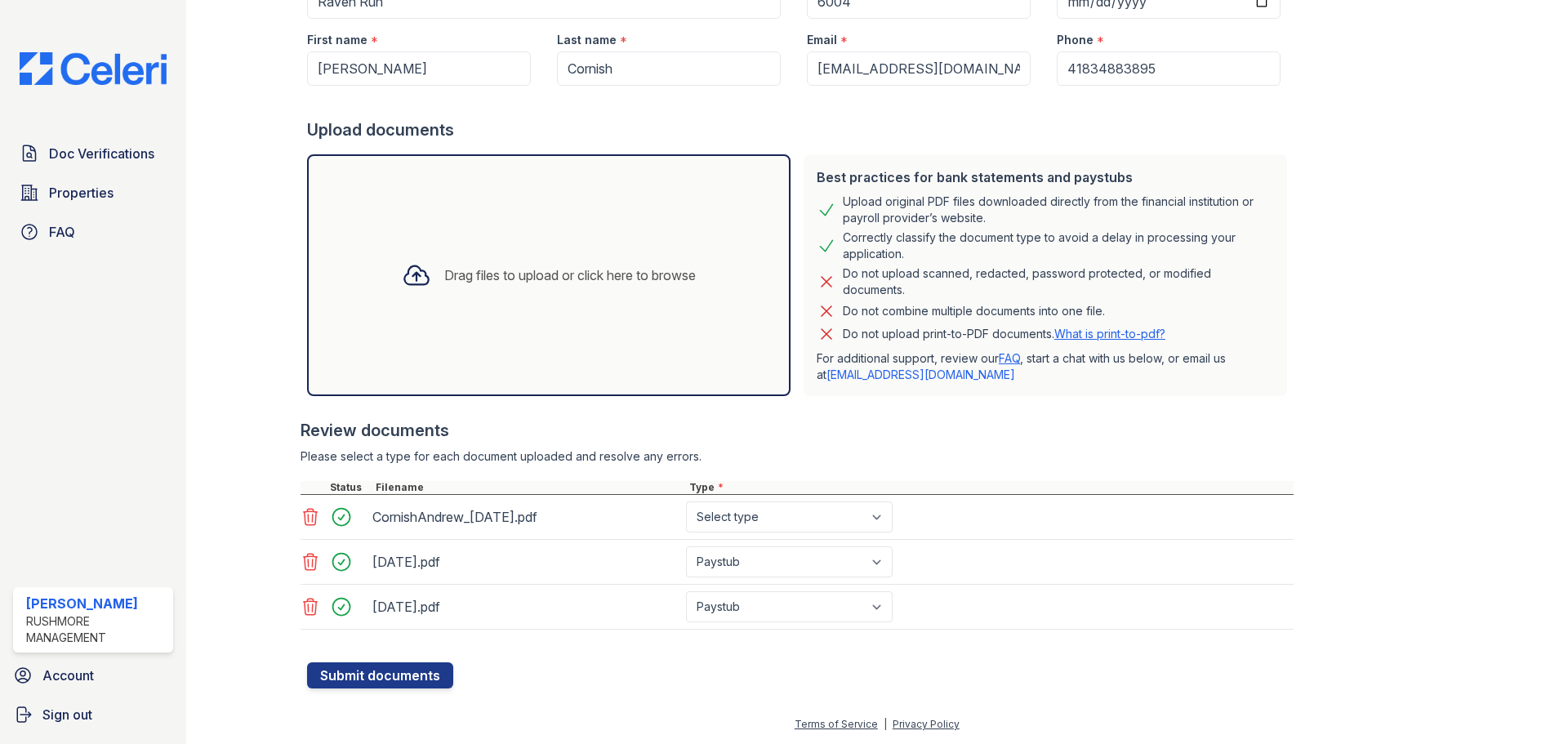
scroll to position [198, 0]
click at [308, 518] on icon at bounding box center [310, 517] width 20 height 20
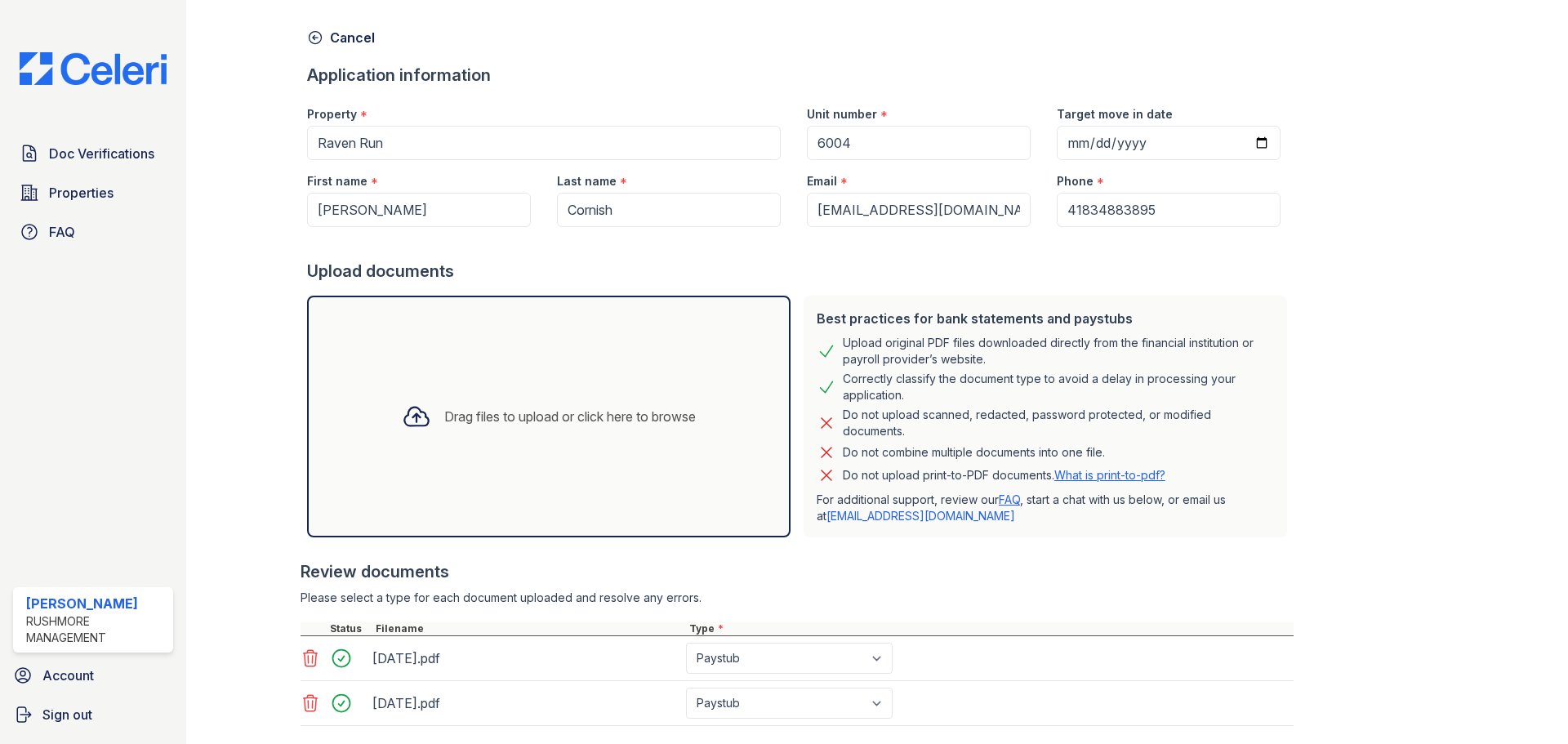
scroll to position [0, 0]
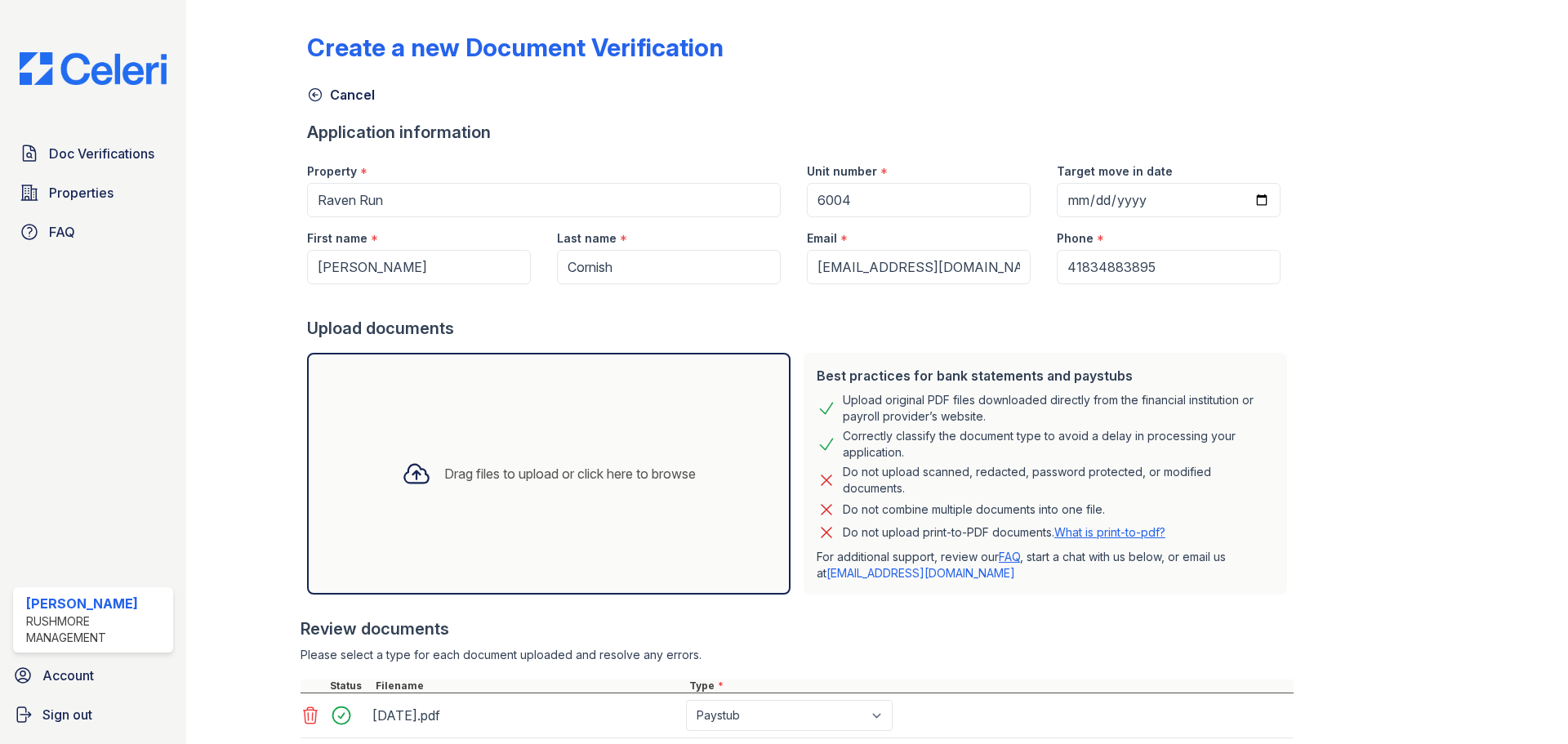
click at [593, 505] on div "Drag files to upload or click here to browse" at bounding box center [548, 474] width 483 height 242
click at [512, 476] on div "Drag files to upload or click here to browse" at bounding box center [570, 474] width 251 height 20
click at [508, 468] on div "Drag files to upload or click here to browse" at bounding box center [549, 473] width 320 height 55
click at [495, 469] on div "Drag files to upload or click here to browse" at bounding box center [570, 474] width 251 height 20
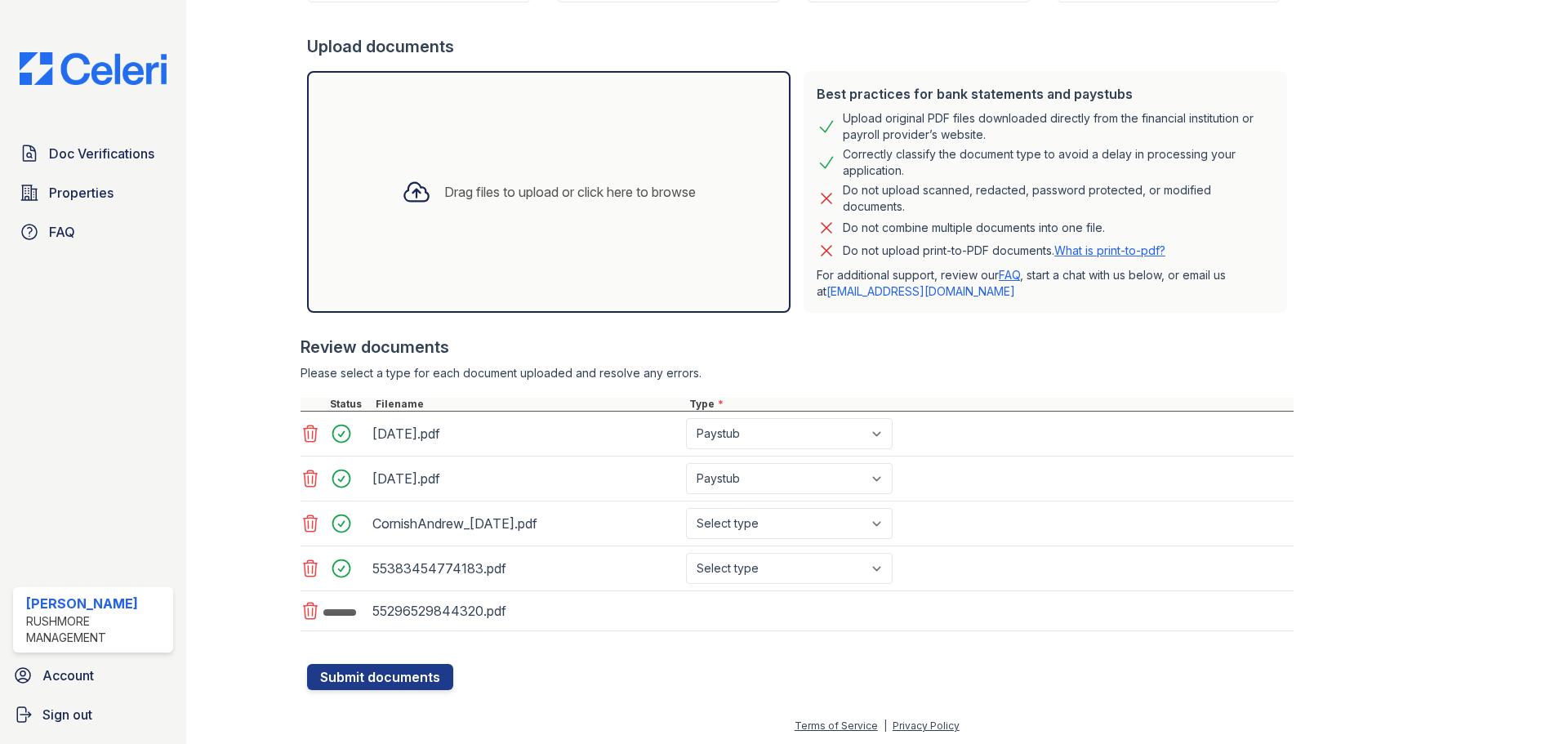
scroll to position [283, 0]
click at [315, 521] on icon at bounding box center [310, 521] width 14 height 16
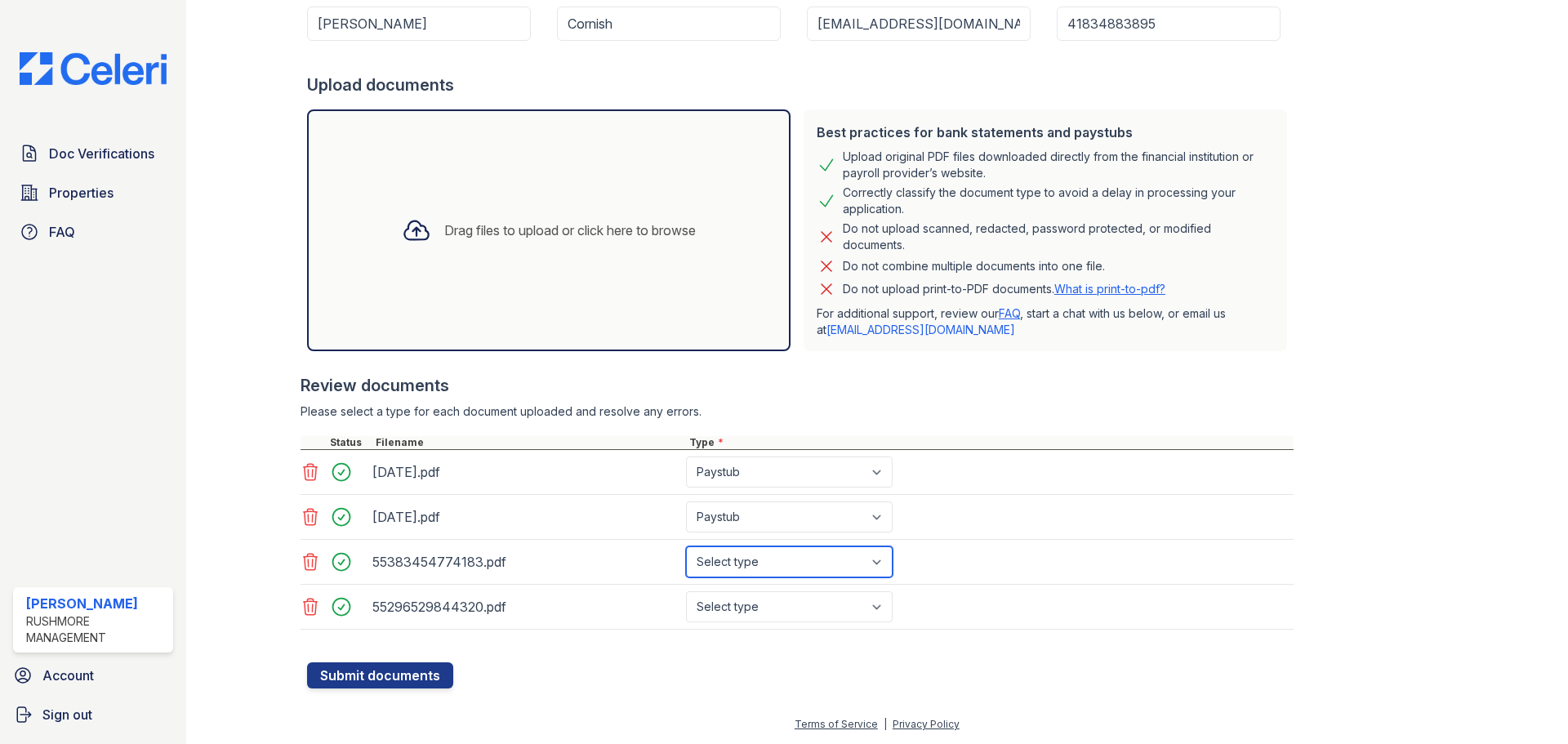
click at [840, 571] on select "Select type Paystub Bank Statement Offer Letter Tax Documents Benefit Award Let…" at bounding box center [789, 561] width 207 height 31
select select "bank_statement"
click at [686, 546] on select "Select type Paystub Bank Statement Offer Letter Tax Documents Benefit Award Let…" at bounding box center [789, 561] width 207 height 31
click at [793, 614] on select "Select type Paystub Bank Statement Offer Letter Tax Documents Benefit Award Let…" at bounding box center [789, 607] width 207 height 31
select select "bank_statement"
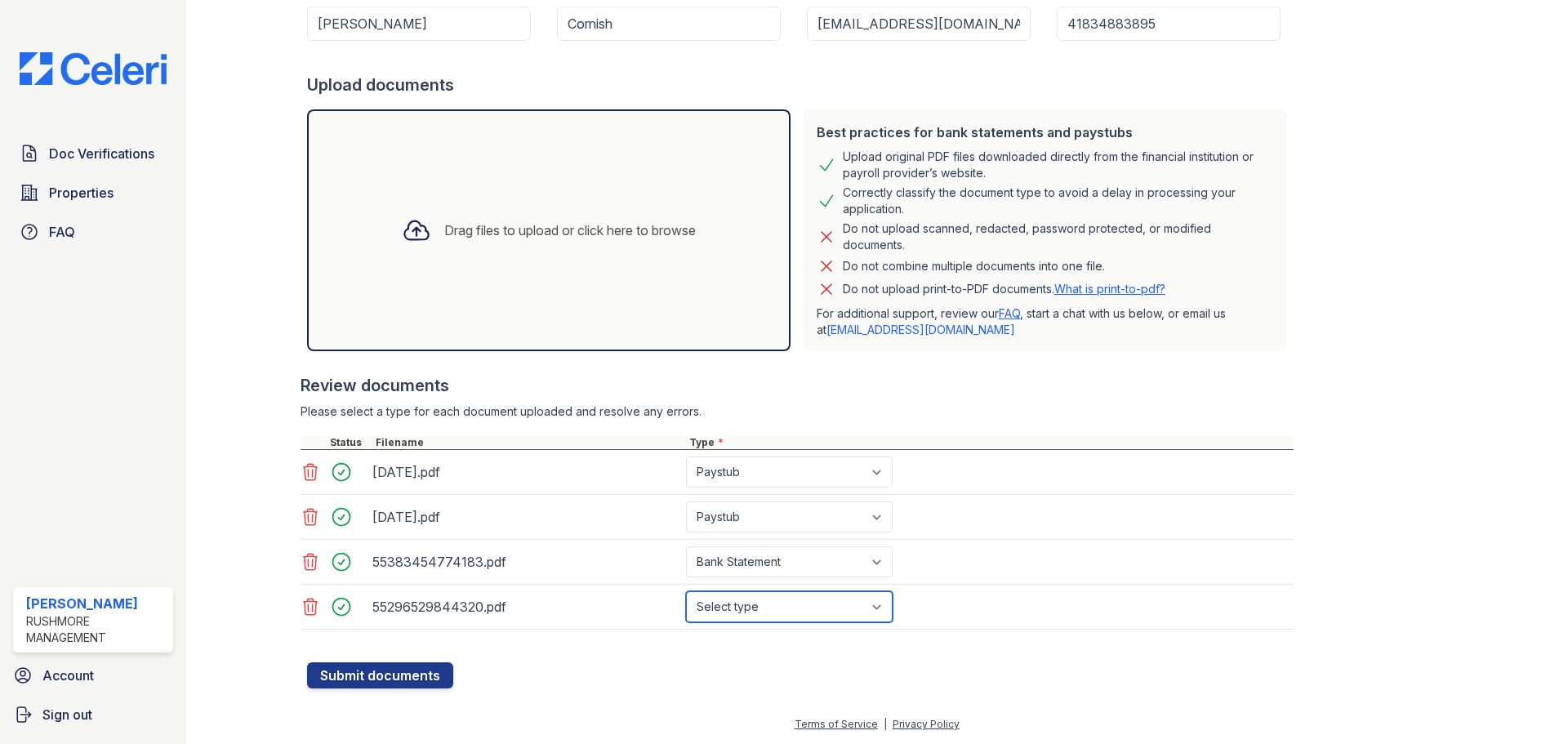
click at [686, 591] on select "Select type Paystub Bank Statement Offer Letter Tax Documents Benefit Award Let…" at bounding box center [789, 607] width 207 height 31
drag, startPoint x: 382, startPoint y: 680, endPoint x: 462, endPoint y: 708, distance: 84.8
click at [442, 695] on div "Create a new Document Verification Cancel Application information Property * Ra…" at bounding box center [876, 236] width 1330 height 958
click at [400, 678] on button "Submit documents" at bounding box center [379, 675] width 147 height 26
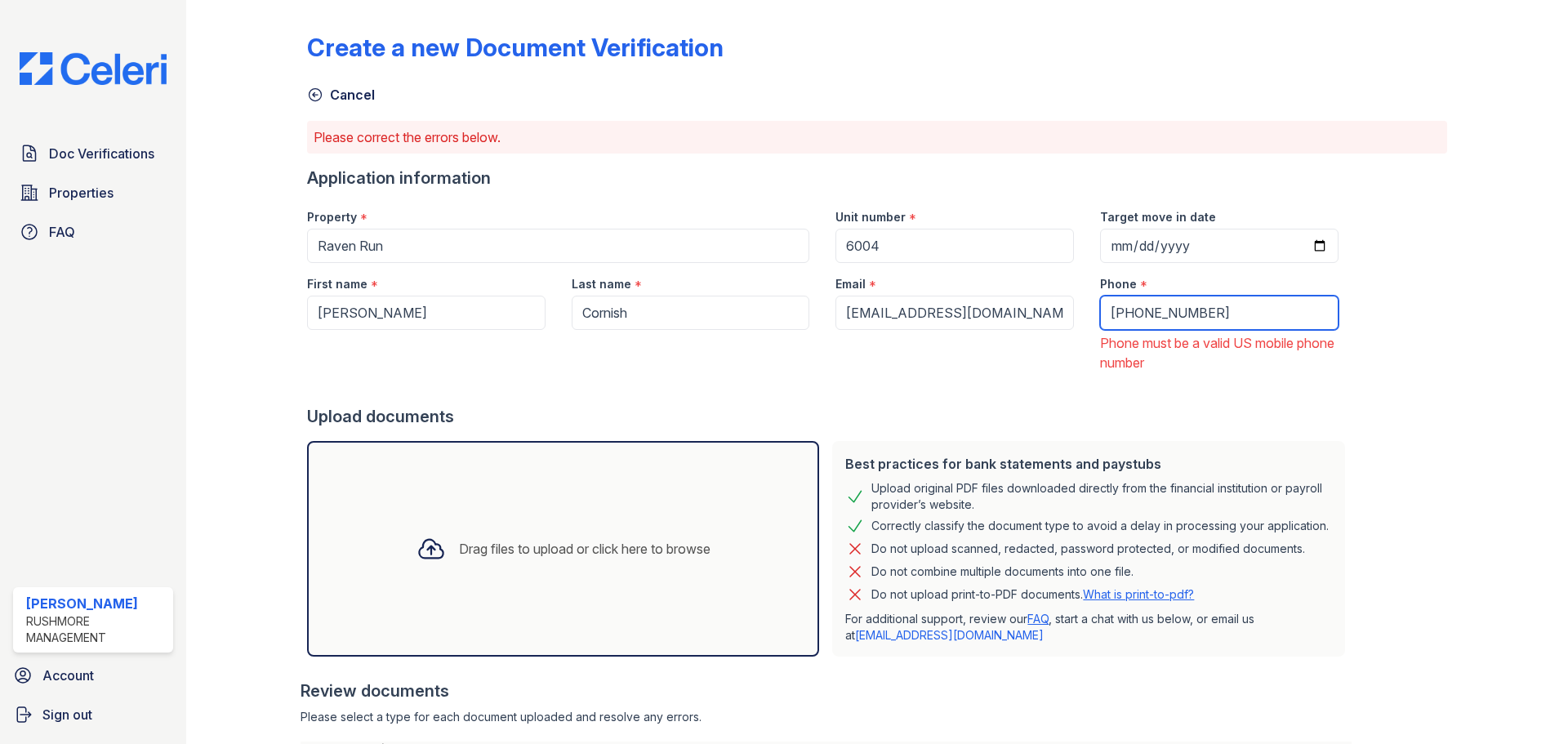
drag, startPoint x: 1189, startPoint y: 316, endPoint x: 755, endPoint y: 358, distance: 436.0
click at [755, 358] on div "First name * [PERSON_NAME] name * [PERSON_NAME] Email * [EMAIL_ADDRESS][DOMAIN_…" at bounding box center [823, 317] width 1057 height 109
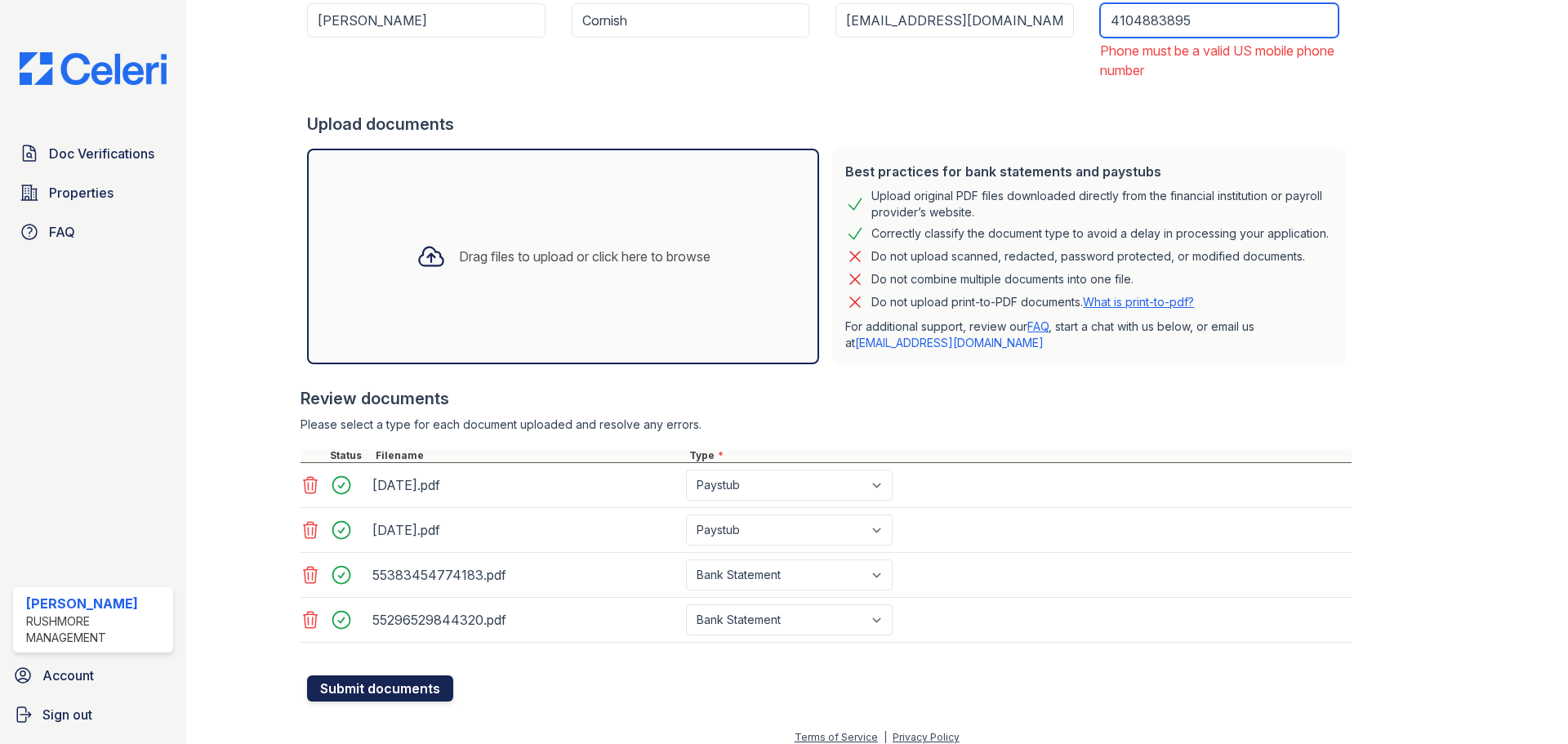
scroll to position [318, 0]
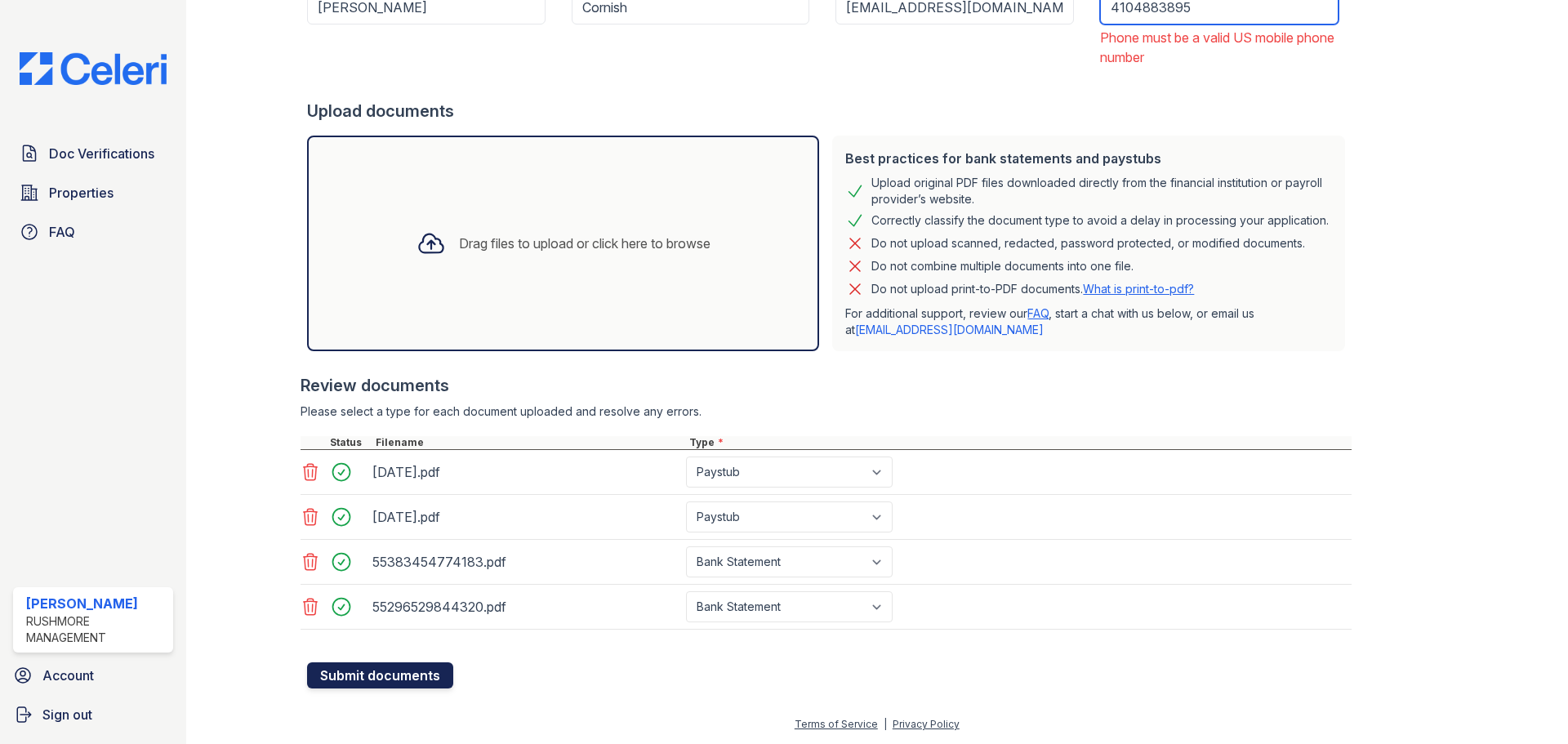
type input "4104883895"
click at [408, 681] on div "Create a new Document Verification Cancel Please correct the errors below. Appl…" at bounding box center [876, 204] width 1330 height 1020
click at [408, 684] on button "Submit documents" at bounding box center [379, 675] width 147 height 26
